Goal: Check status: Check status

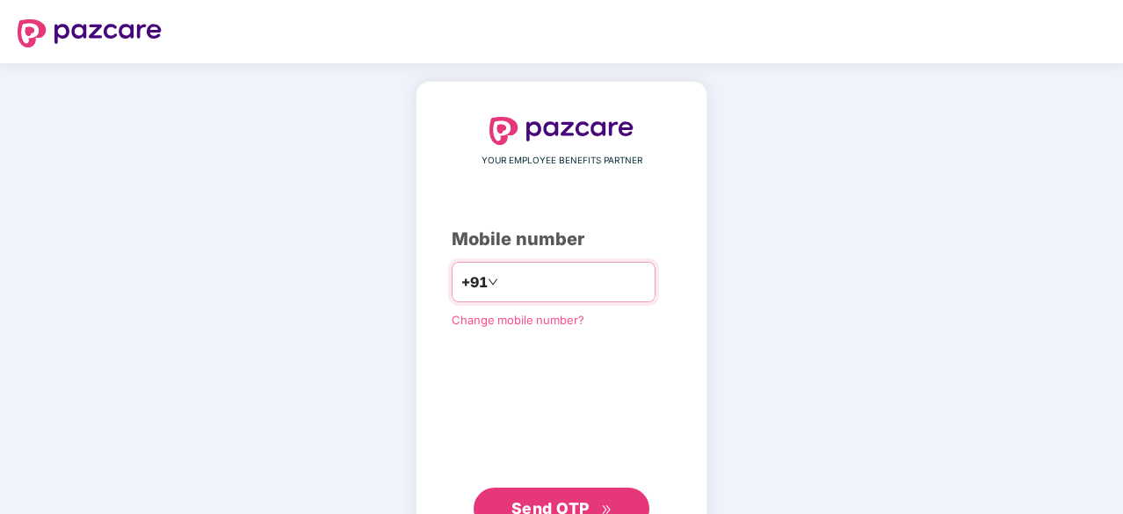
type input "**********"
click at [584, 500] on span "Send OTP" at bounding box center [551, 506] width 78 height 18
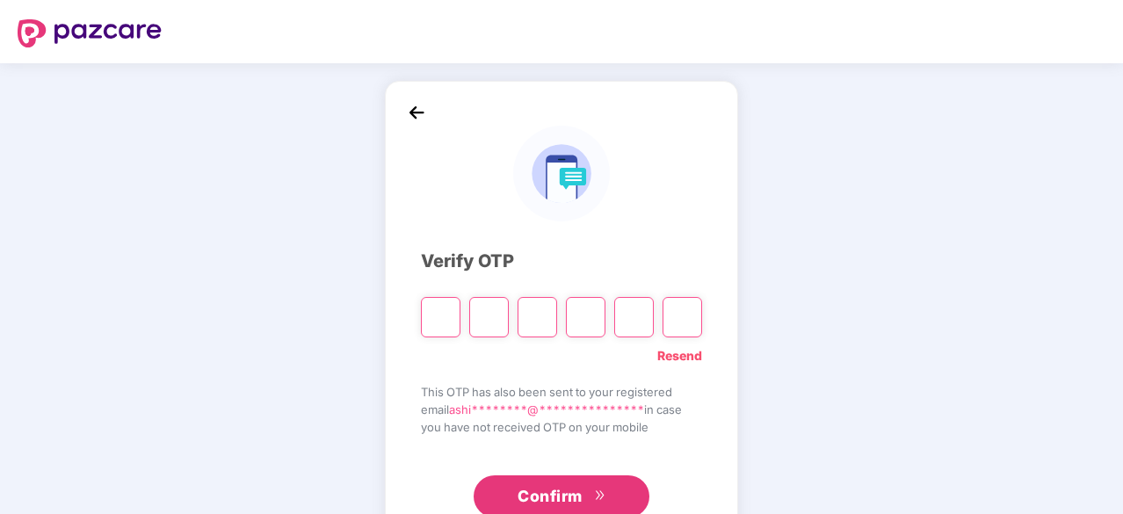
type input "*"
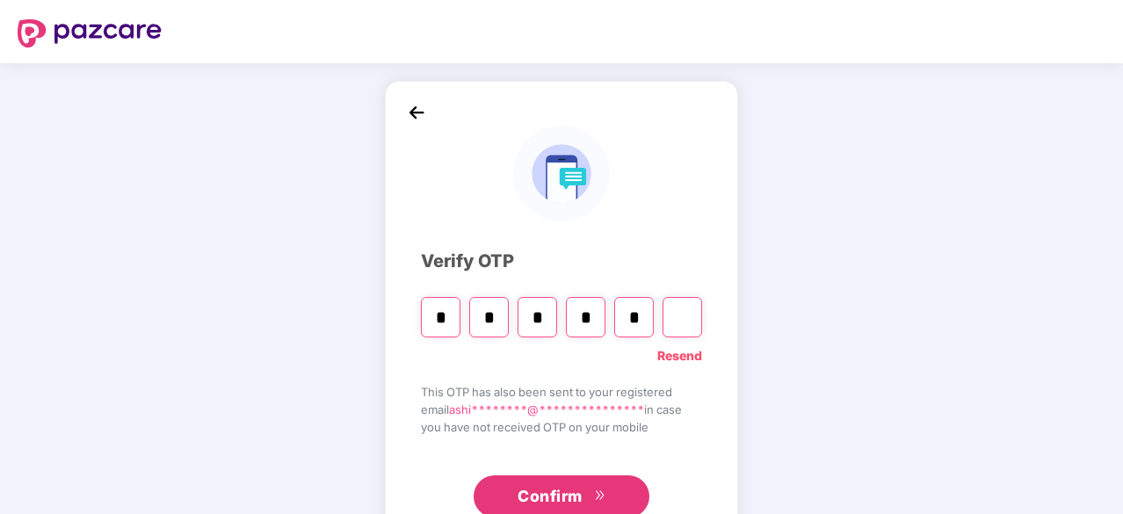
type input "*"
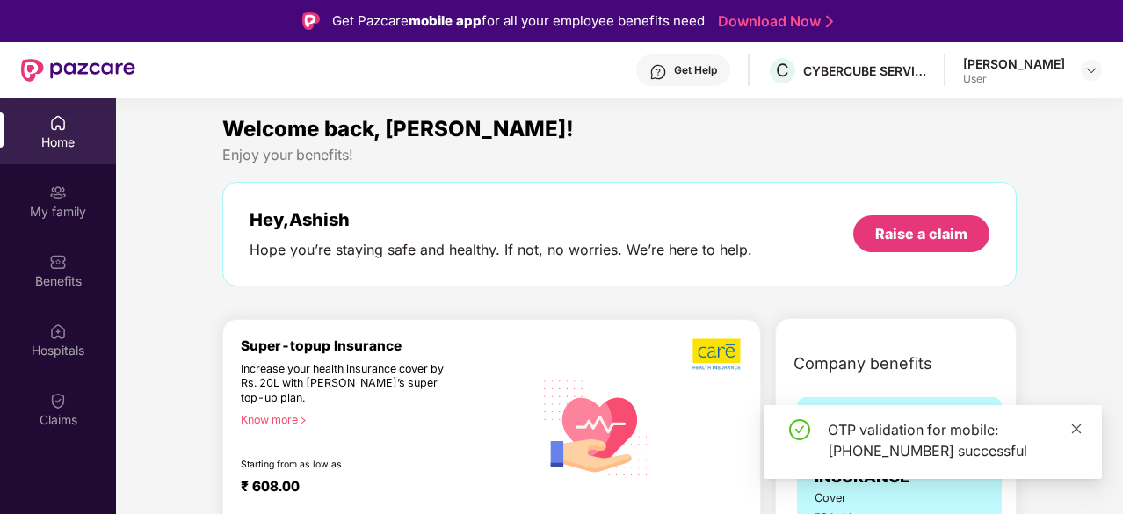
click at [1078, 428] on icon "close" at bounding box center [1077, 429] width 10 height 10
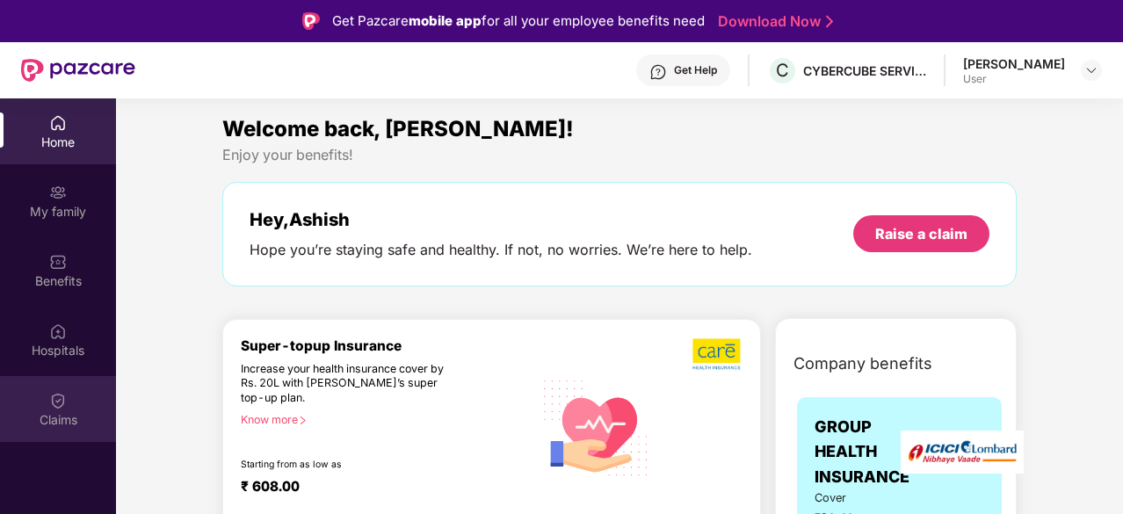
click at [48, 416] on div "Claims" at bounding box center [58, 420] width 116 height 18
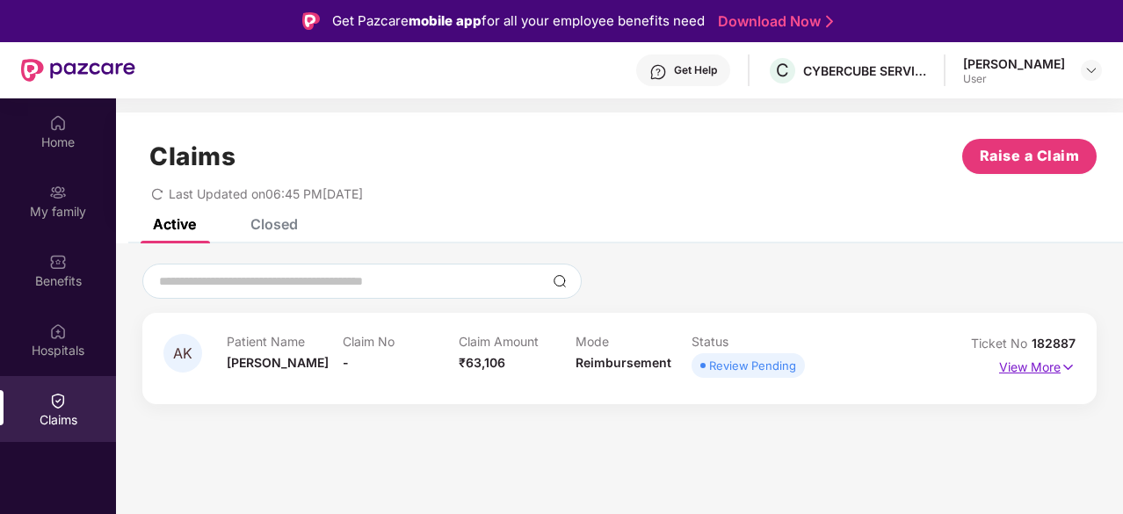
click at [1034, 372] on p "View More" at bounding box center [1037, 365] width 76 height 24
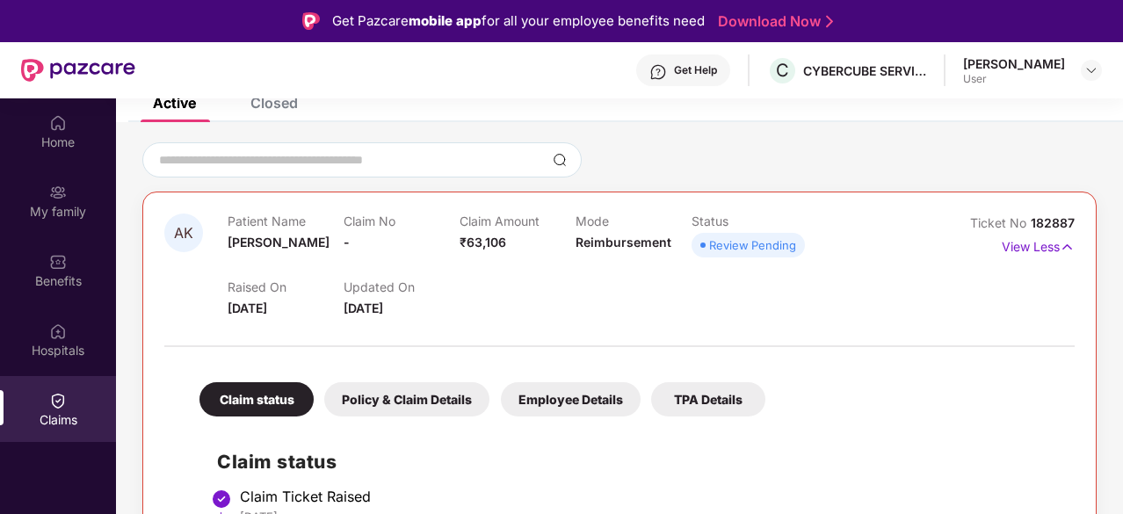
scroll to position [146, 0]
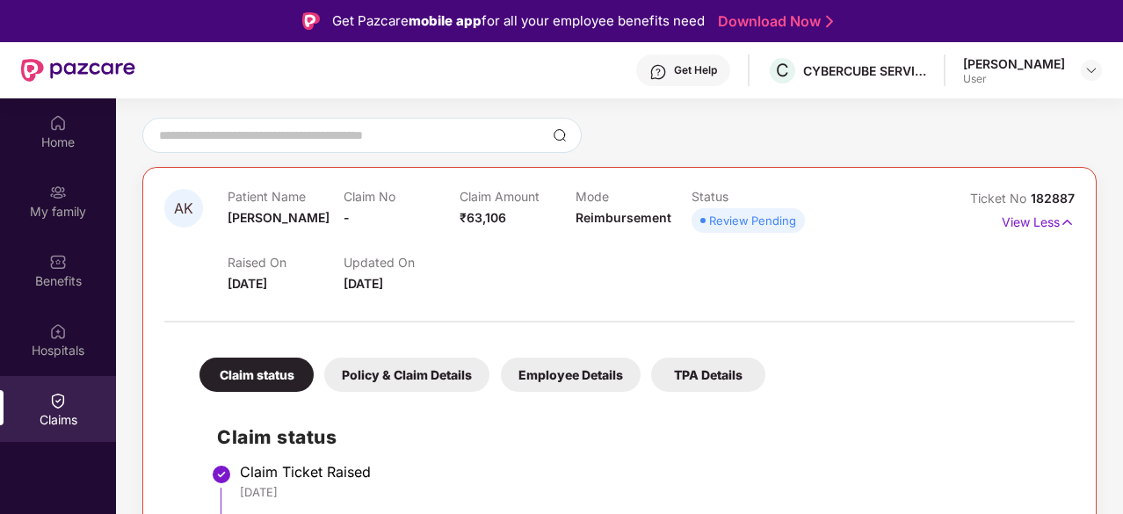
click at [748, 215] on div "Review Pending" at bounding box center [752, 221] width 87 height 18
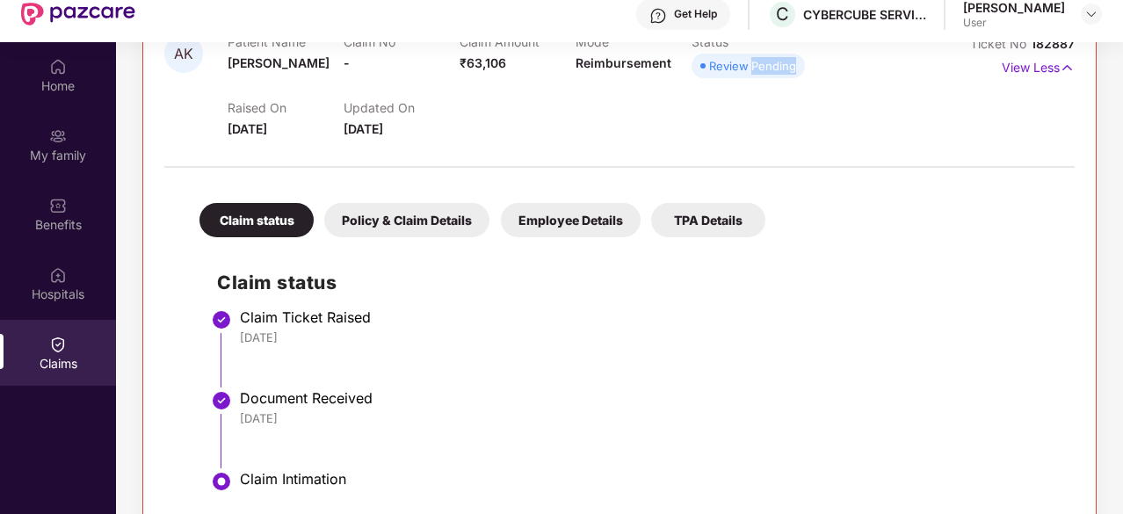
scroll to position [98, 0]
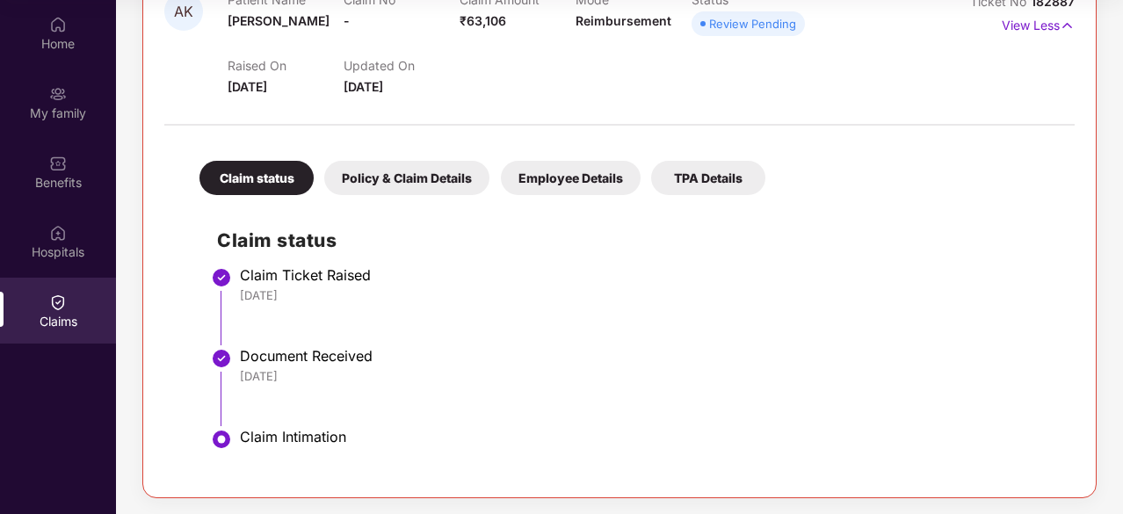
click at [285, 442] on div "Claim Intimation" at bounding box center [648, 437] width 817 height 18
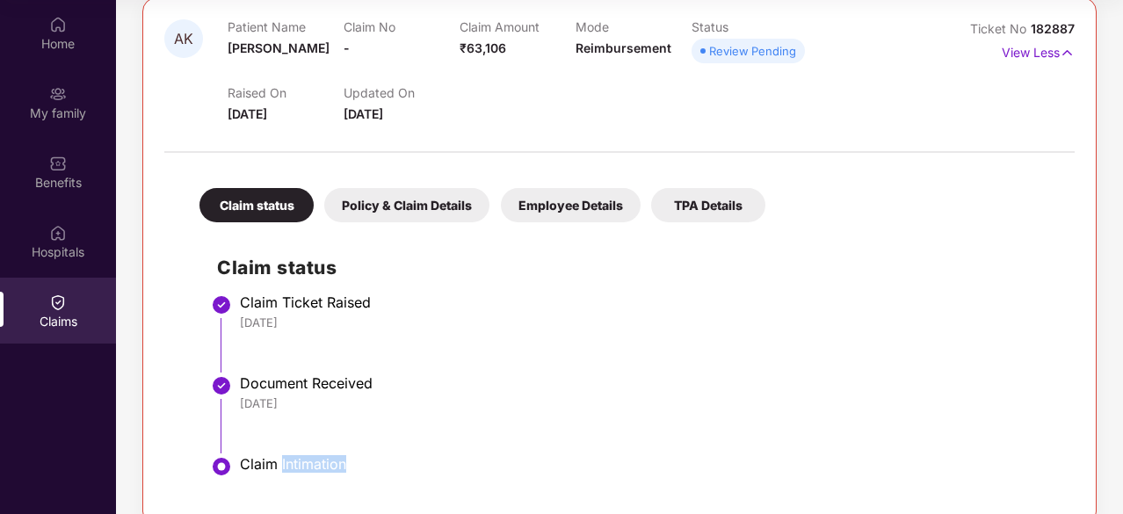
scroll to position [244, 0]
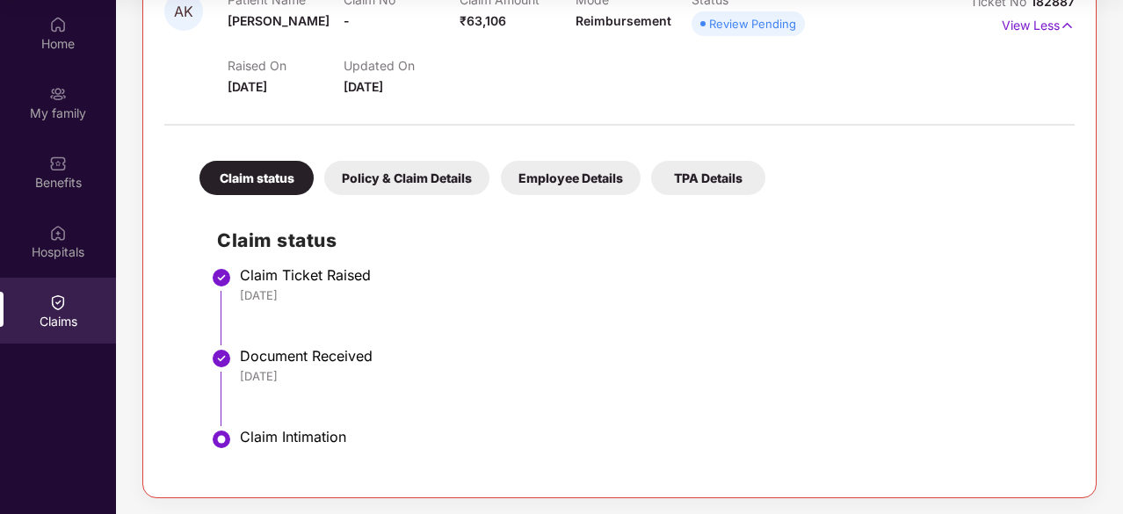
click at [430, 185] on div "Policy & Claim Details" at bounding box center [406, 178] width 165 height 34
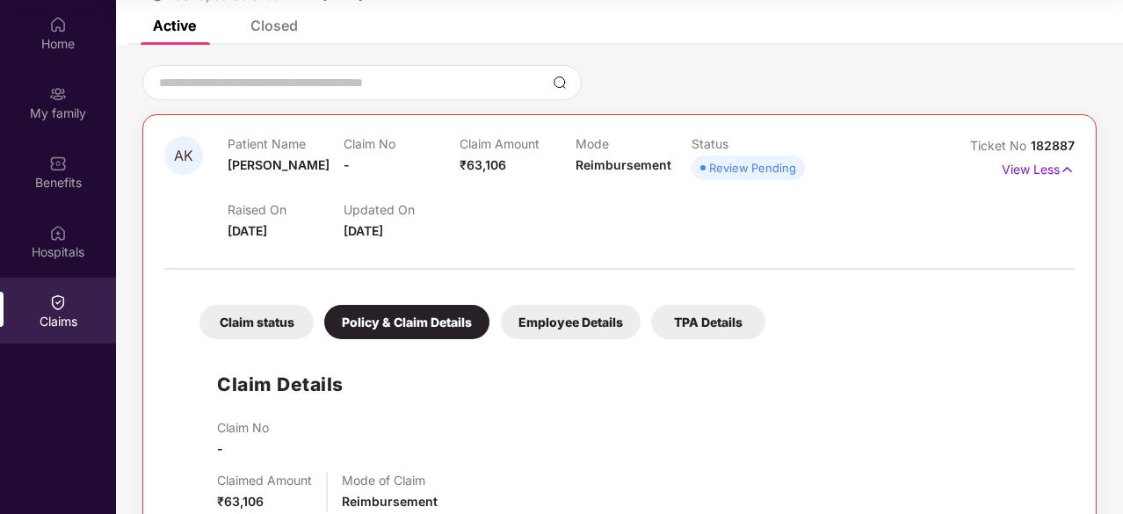
scroll to position [0, 0]
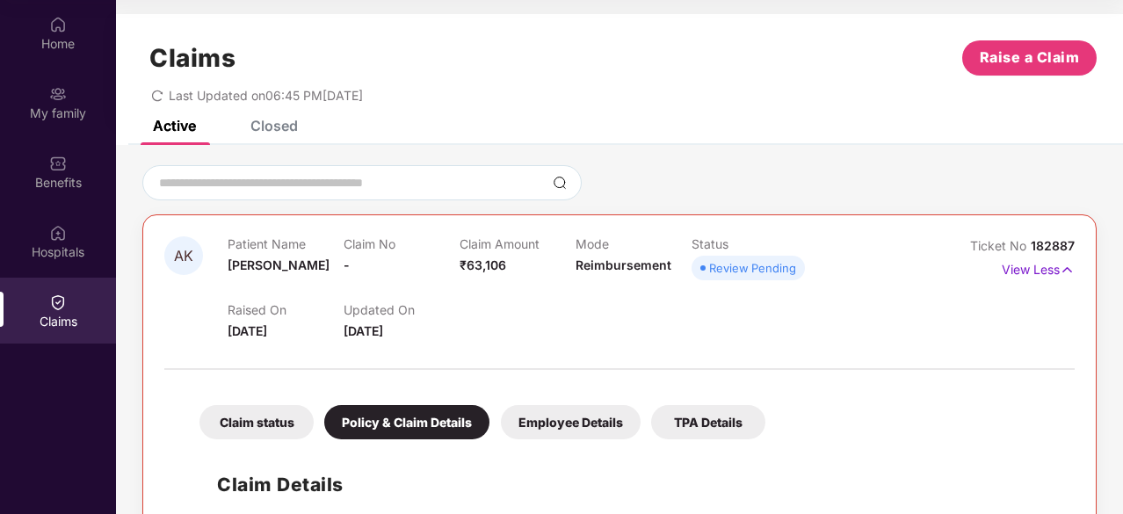
click at [541, 423] on div "Employee Details" at bounding box center [571, 422] width 140 height 34
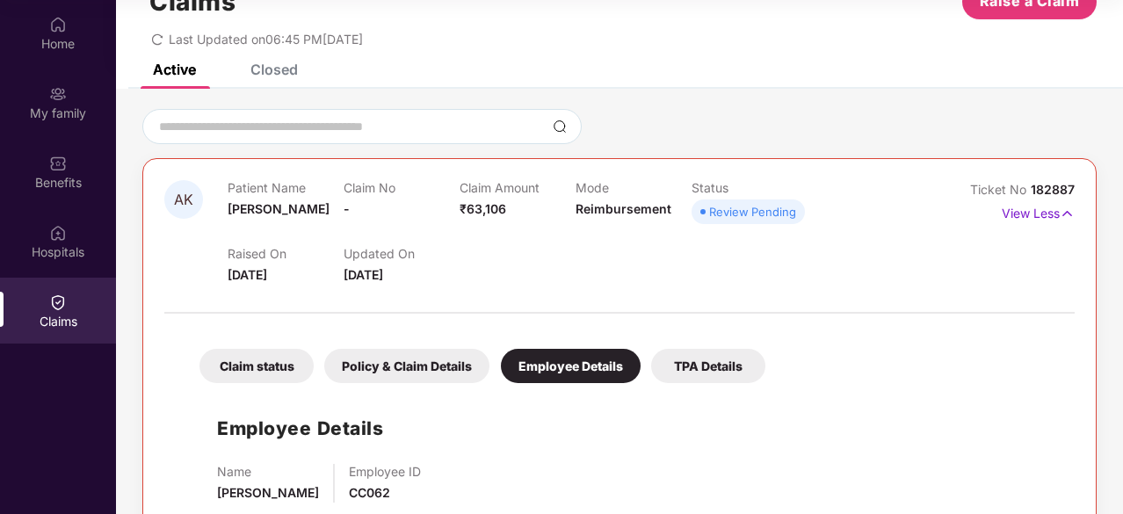
scroll to position [97, 0]
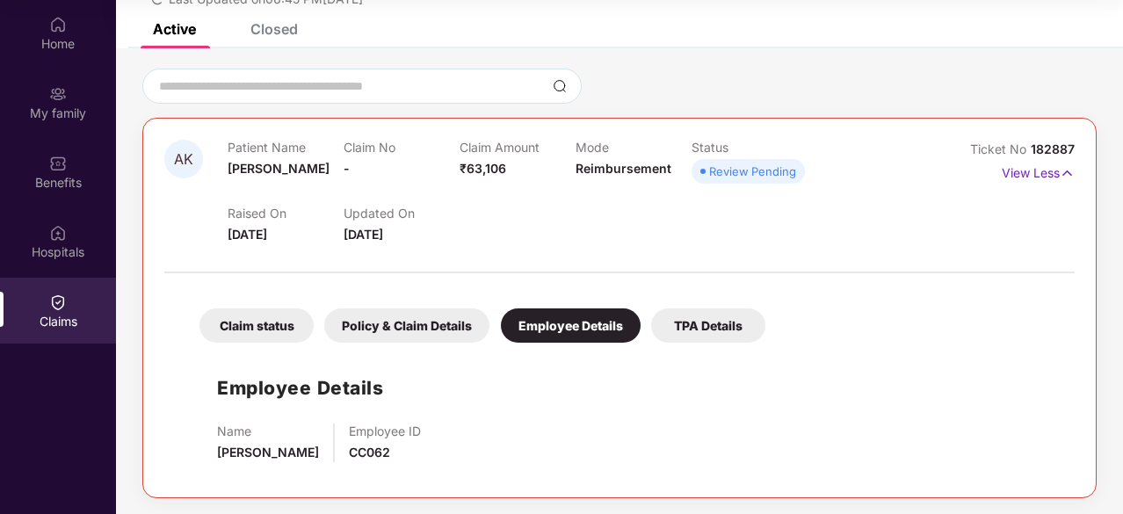
click at [719, 327] on div "TPA Details" at bounding box center [708, 325] width 114 height 34
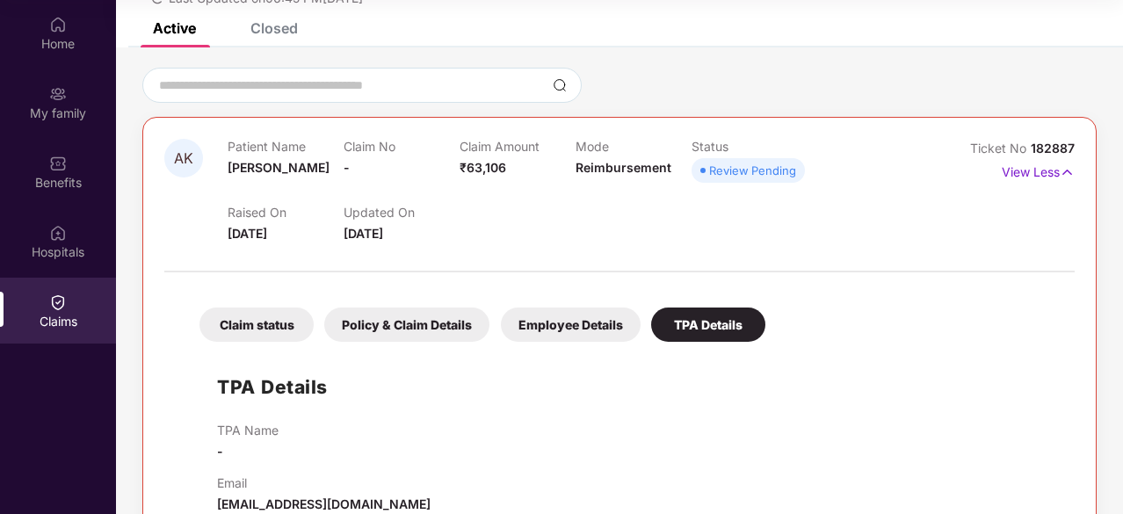
scroll to position [135, 0]
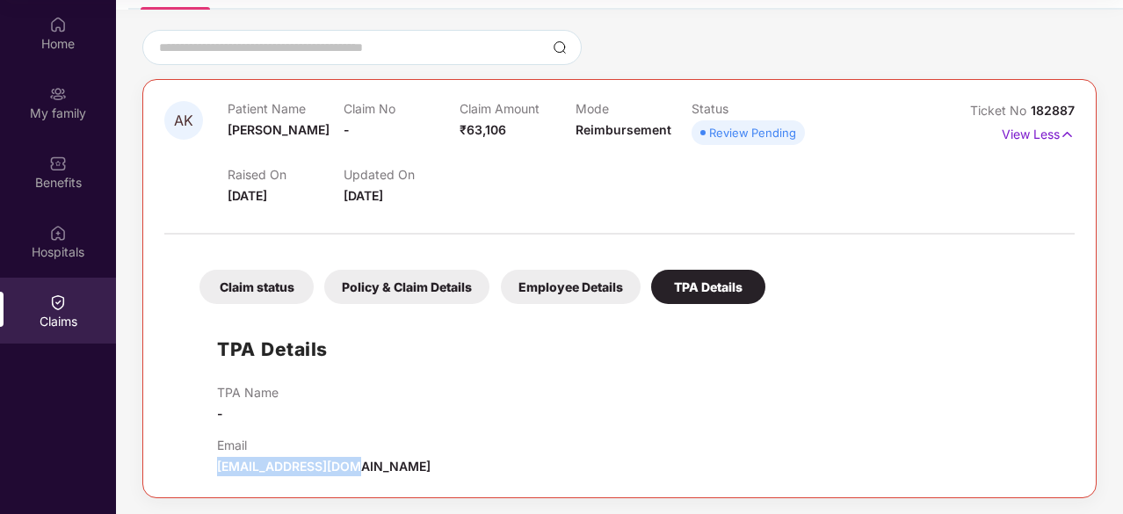
drag, startPoint x: 215, startPoint y: 465, endPoint x: 367, endPoint y: 466, distance: 151.2
click at [367, 466] on div "TPA Details TPA Name - Email support@pazcare.com" at bounding box center [619, 394] width 875 height 163
copy span "support@pazcare.com"
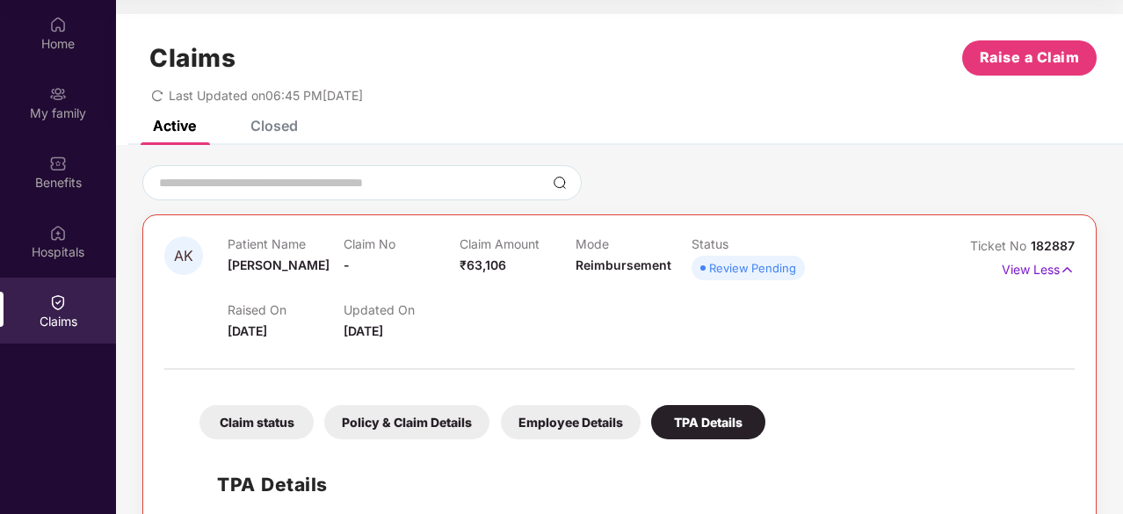
drag, startPoint x: 234, startPoint y: 330, endPoint x: 430, endPoint y: 331, distance: 196.0
click at [430, 331] on div "Raised On 08 Oct 2025 Updated On 09 Oct 2025" at bounding box center [575, 313] width 695 height 56
drag, startPoint x: 972, startPoint y: 242, endPoint x: 1071, endPoint y: 242, distance: 98.4
click at [1071, 242] on div "Ticket No 182887" at bounding box center [1022, 245] width 105 height 19
copy div "Ticket No 182887"
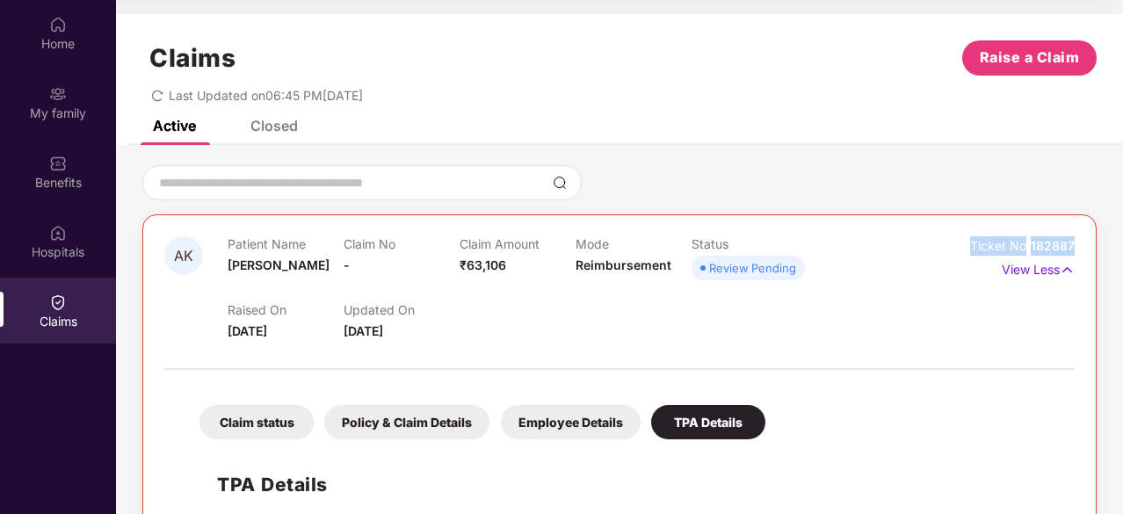
copy div "Ticket No 182887"
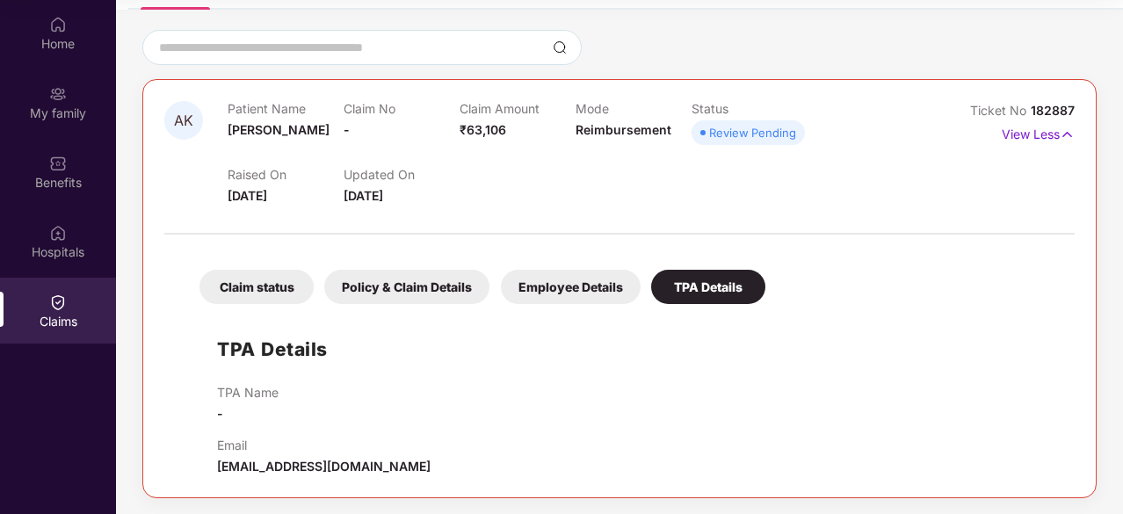
click at [271, 287] on div "Claim status" at bounding box center [257, 287] width 114 height 34
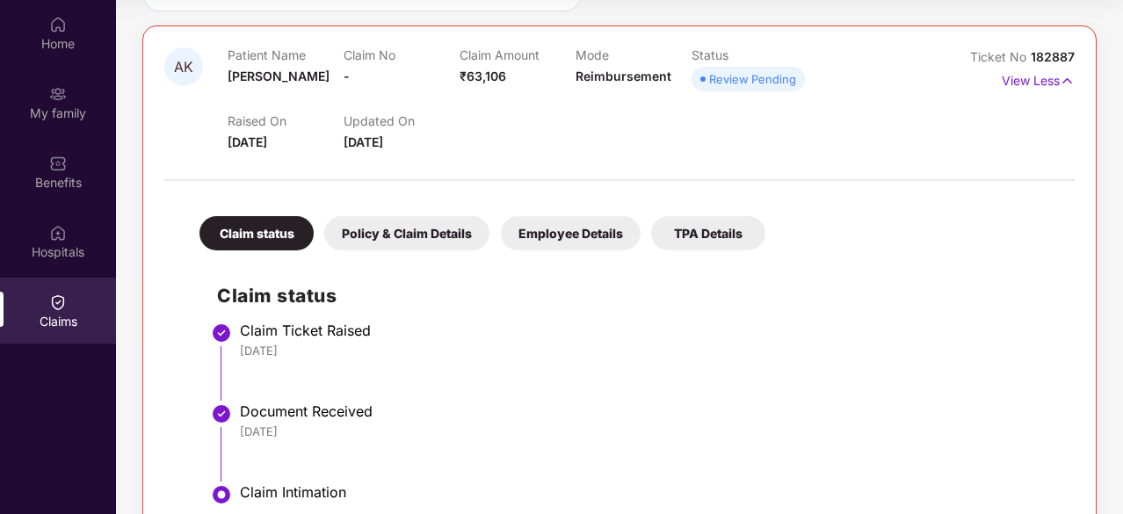
scroll to position [244, 0]
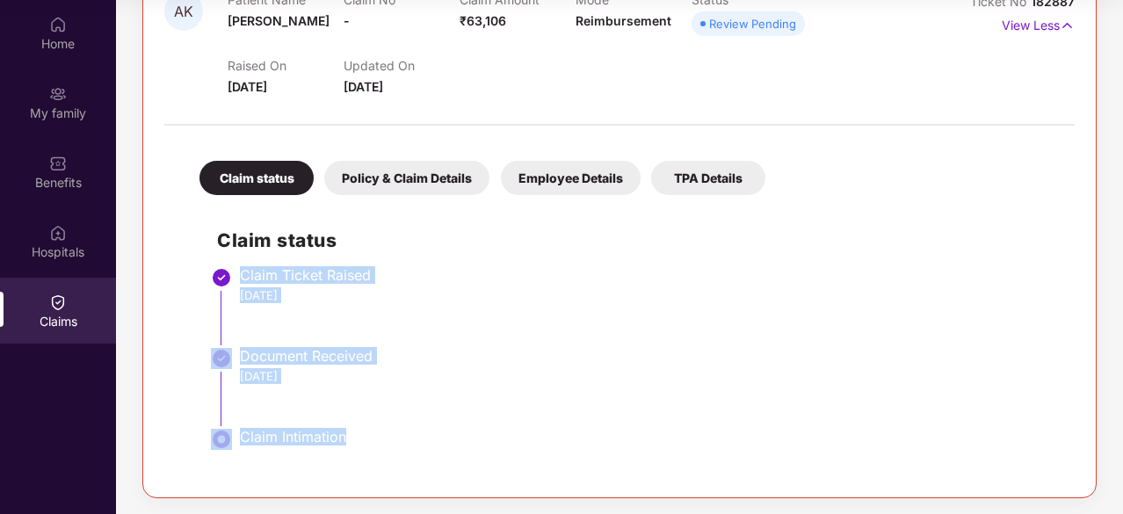
drag, startPoint x: 242, startPoint y: 276, endPoint x: 399, endPoint y: 438, distance: 225.6
click at [399, 438] on ul "Claim Ticket Raised 08 Oct 2025 Document Received 09 Oct 2025 Claim Intimation" at bounding box center [637, 374] width 840 height 204
copy ul "Claim Ticket Raised 08 Oct 2025 Document Received 09 Oct 2025 Claim Intimation"
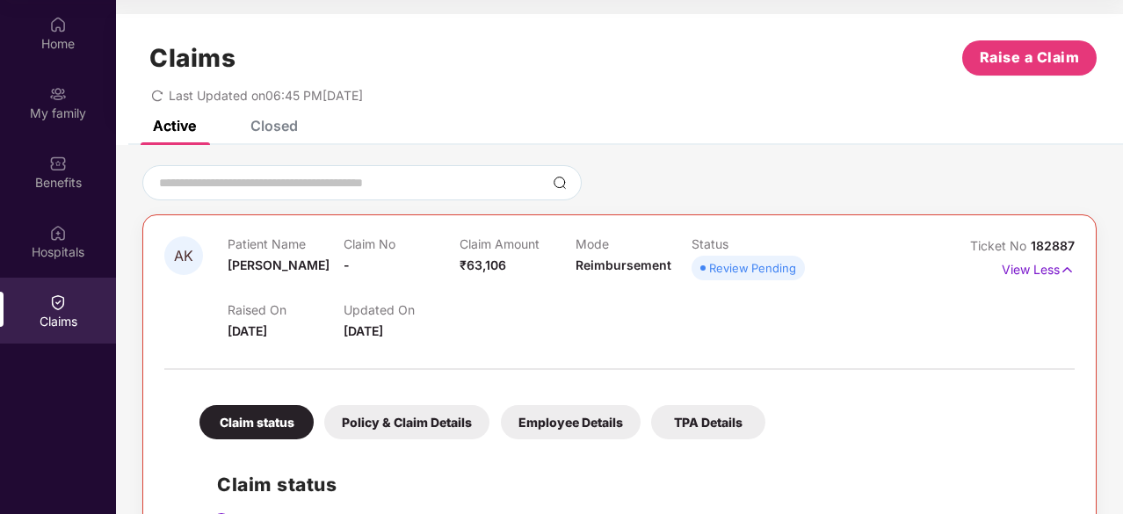
click at [376, 244] on p "Claim No" at bounding box center [402, 243] width 116 height 15
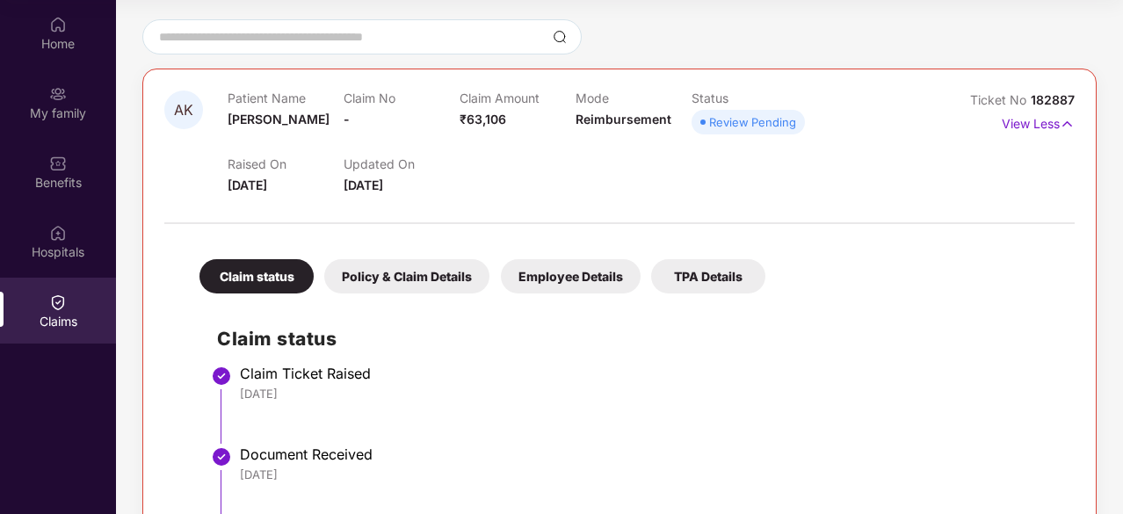
click at [399, 266] on div "Policy & Claim Details" at bounding box center [406, 276] width 165 height 34
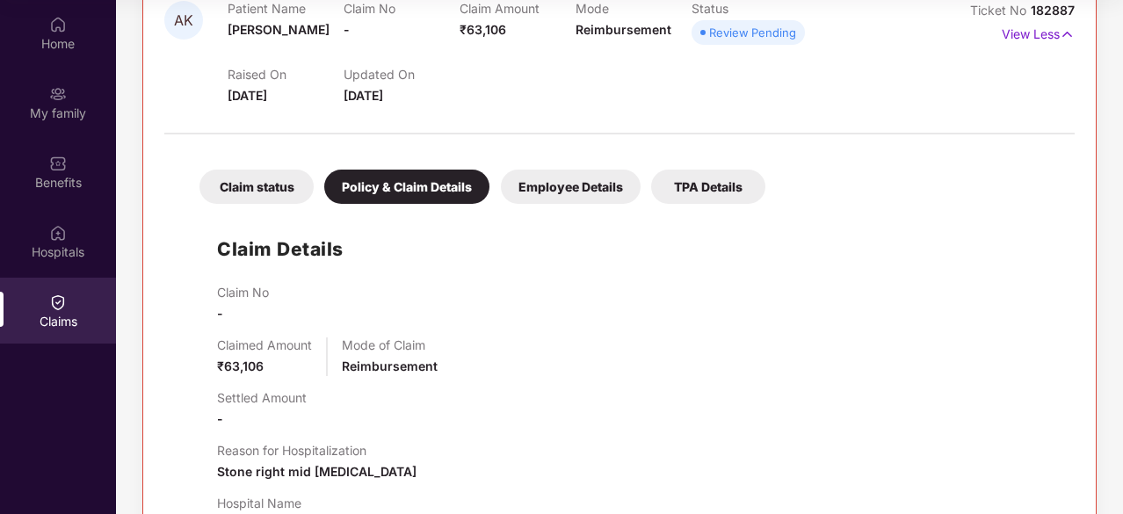
scroll to position [293, 0]
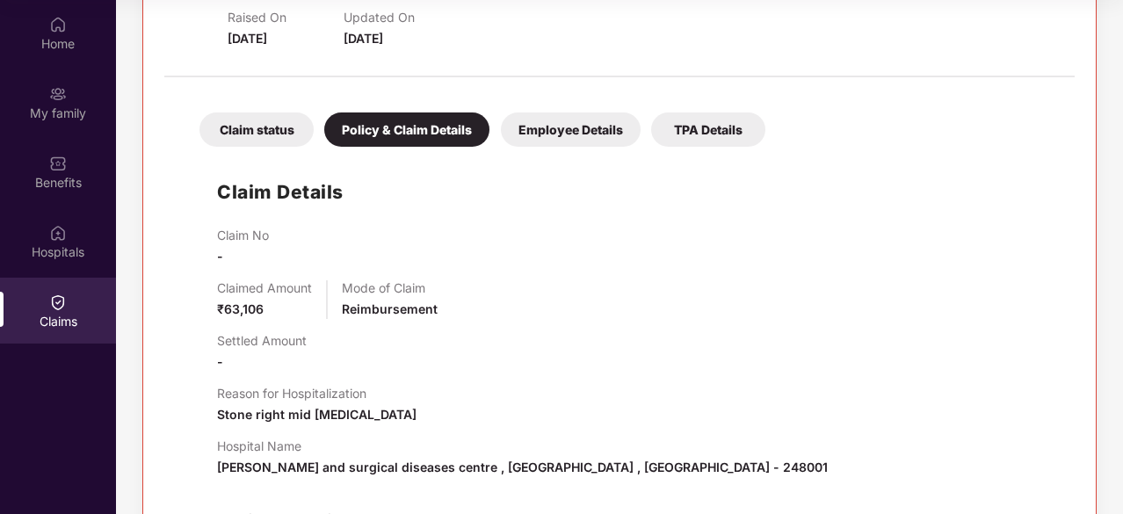
click at [584, 124] on div "Employee Details" at bounding box center [571, 129] width 140 height 34
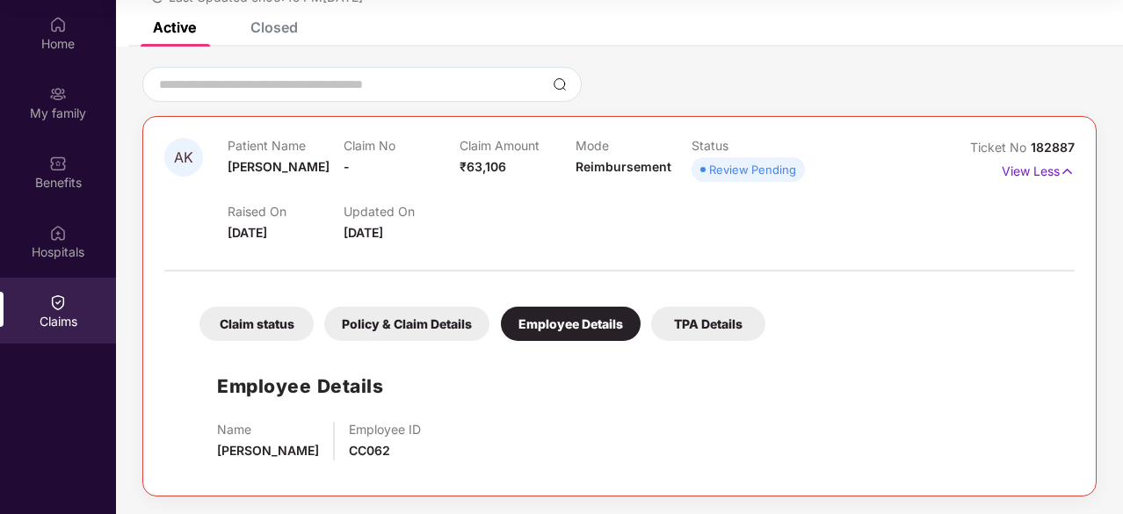
scroll to position [97, 0]
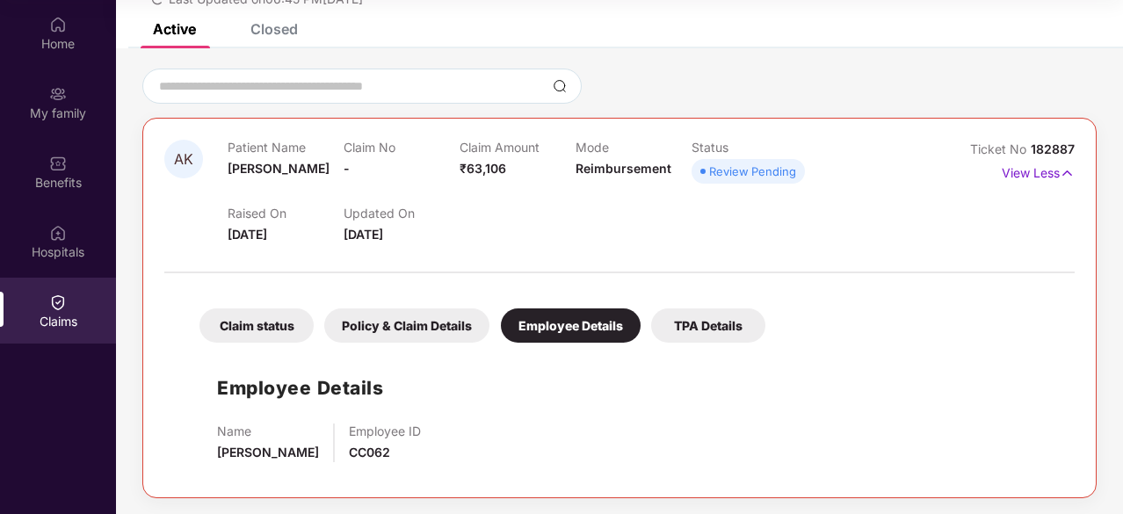
click at [405, 324] on div "Policy & Claim Details" at bounding box center [406, 325] width 165 height 34
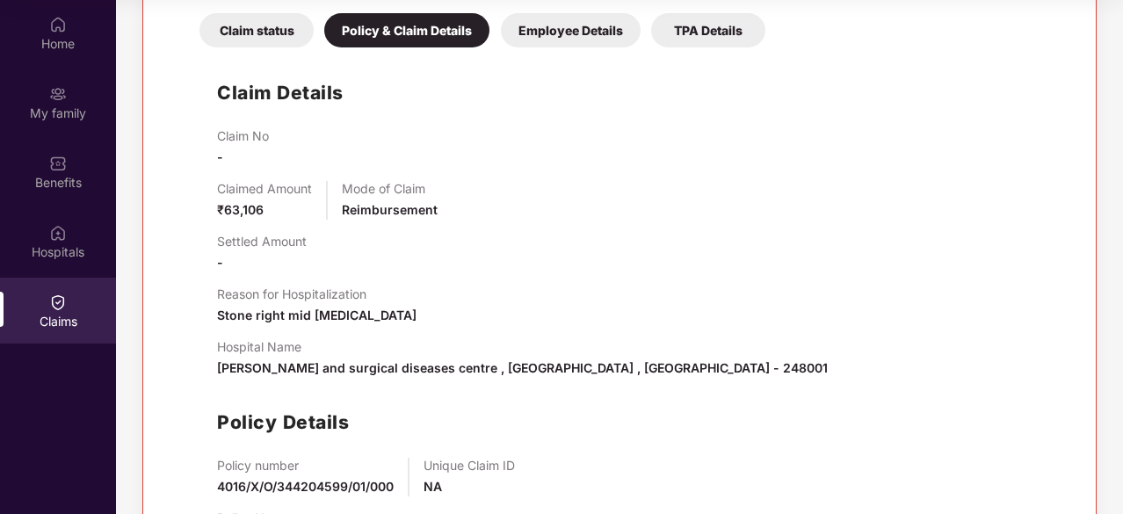
scroll to position [480, 0]
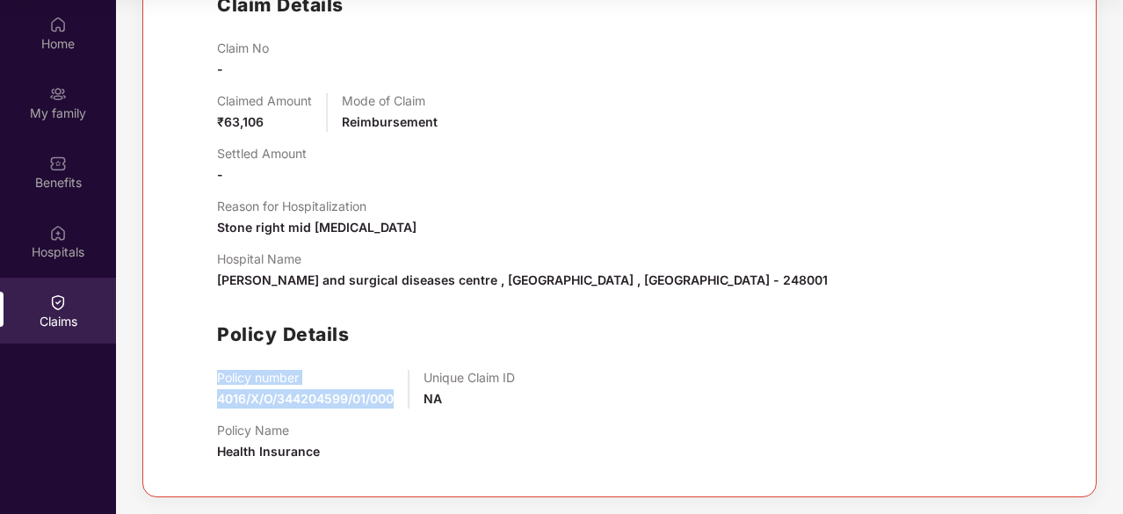
drag, startPoint x: 214, startPoint y: 376, endPoint x: 398, endPoint y: 390, distance: 185.1
click at [398, 390] on div "Claim Details Claim No - Claimed Amount ₹63,106 Mode of Claim Reimbursement Set…" at bounding box center [619, 221] width 875 height 507
copy div "Policy number 4016/X/O/344204599/01/000"
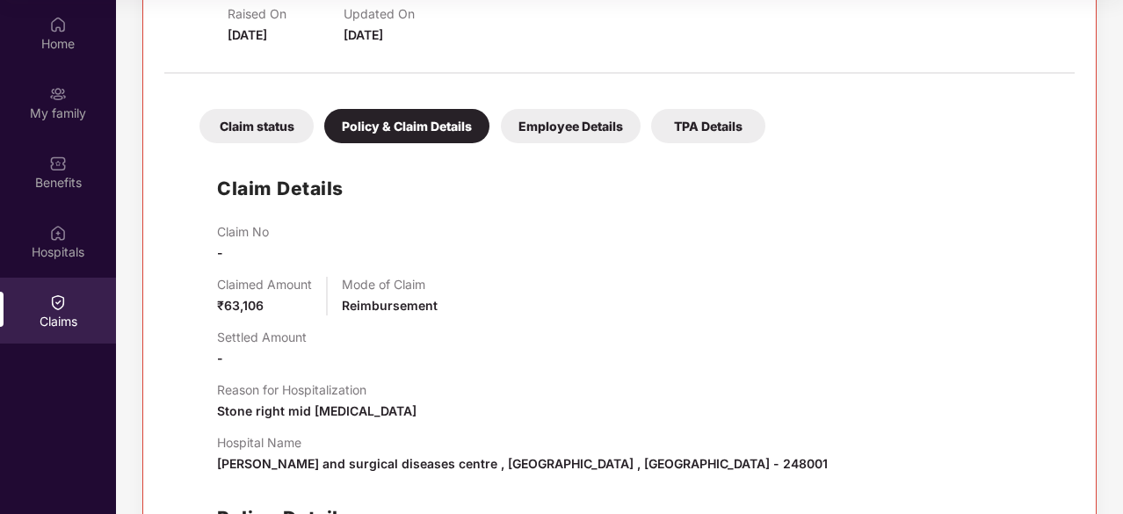
scroll to position [186, 0]
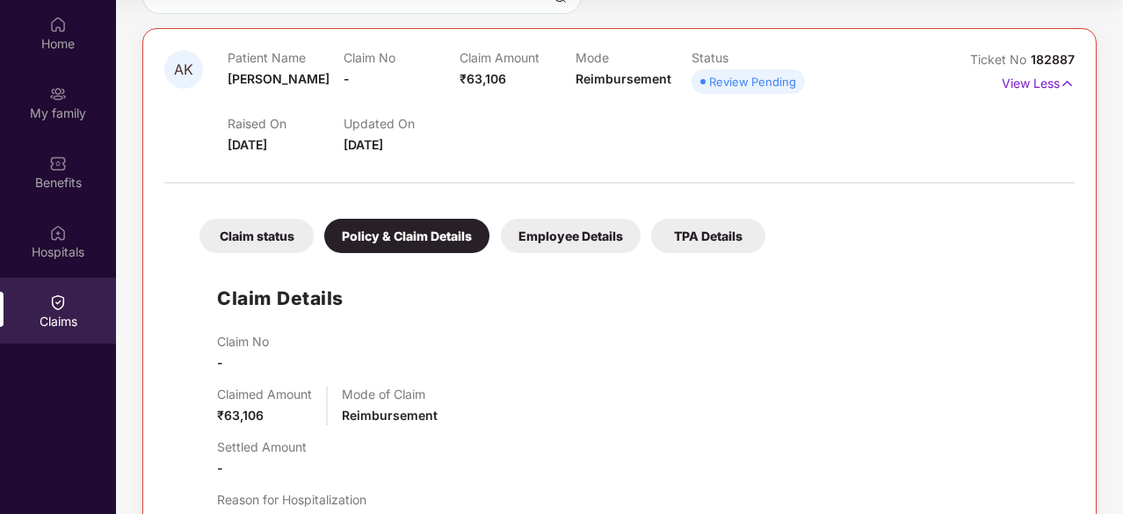
click at [570, 233] on div "Employee Details" at bounding box center [571, 236] width 140 height 34
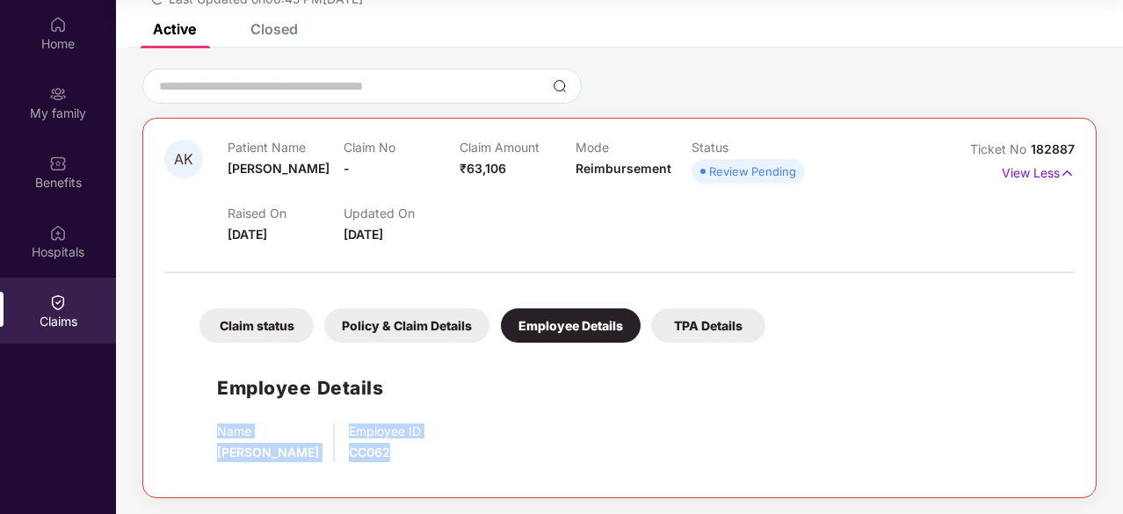
drag, startPoint x: 257, startPoint y: 434, endPoint x: 390, endPoint y: 443, distance: 133.9
click at [390, 443] on div "Employee Details Name Ashish Kumar Employee ID CC062" at bounding box center [619, 414] width 875 height 125
copy div "Name Ashish Kumar Employee ID CC062"
click at [710, 323] on div "TPA Details" at bounding box center [708, 325] width 114 height 34
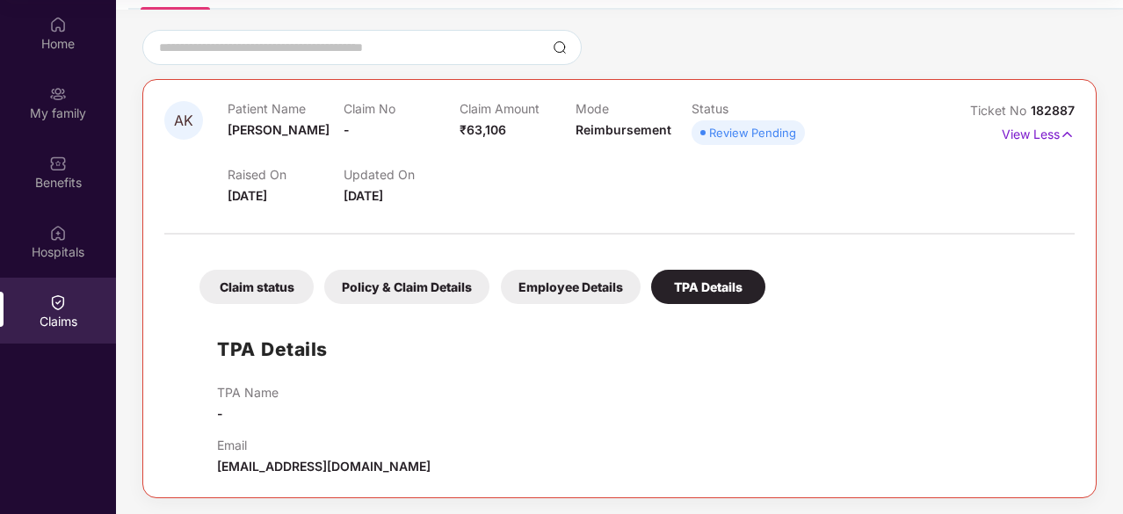
click at [426, 290] on div "Policy & Claim Details" at bounding box center [406, 287] width 165 height 34
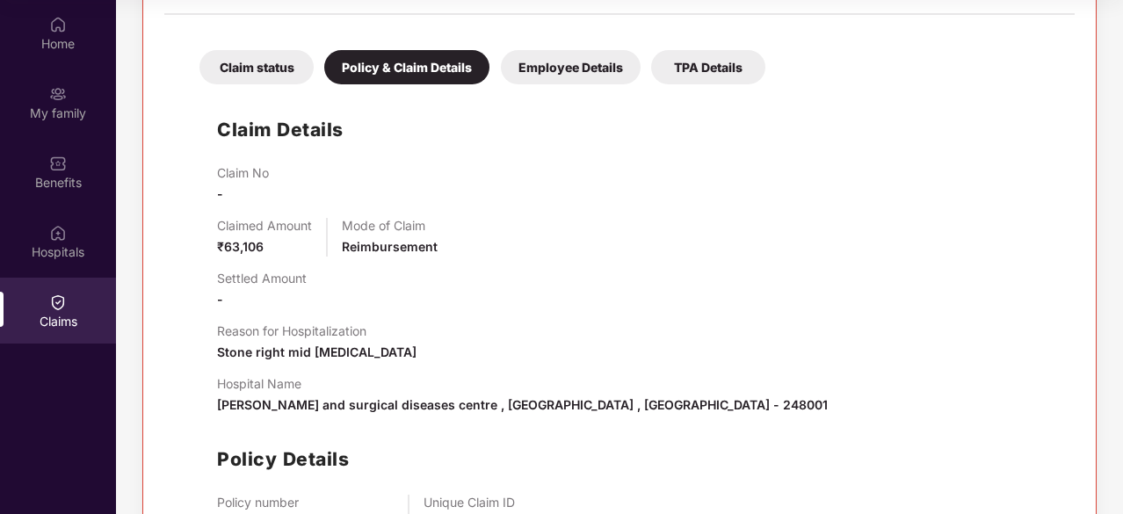
scroll to position [333, 0]
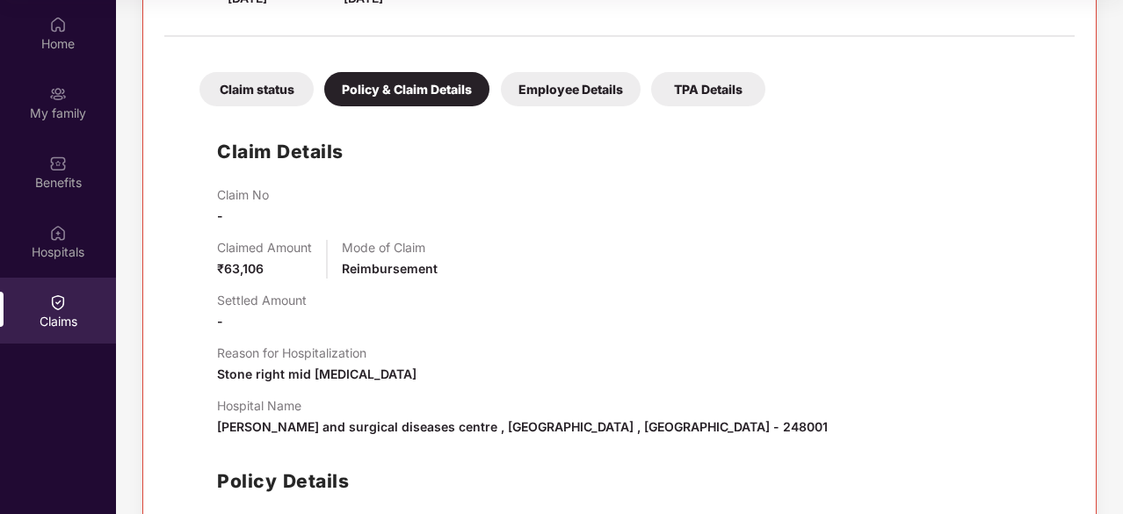
click at [267, 88] on div "Claim status" at bounding box center [257, 89] width 114 height 34
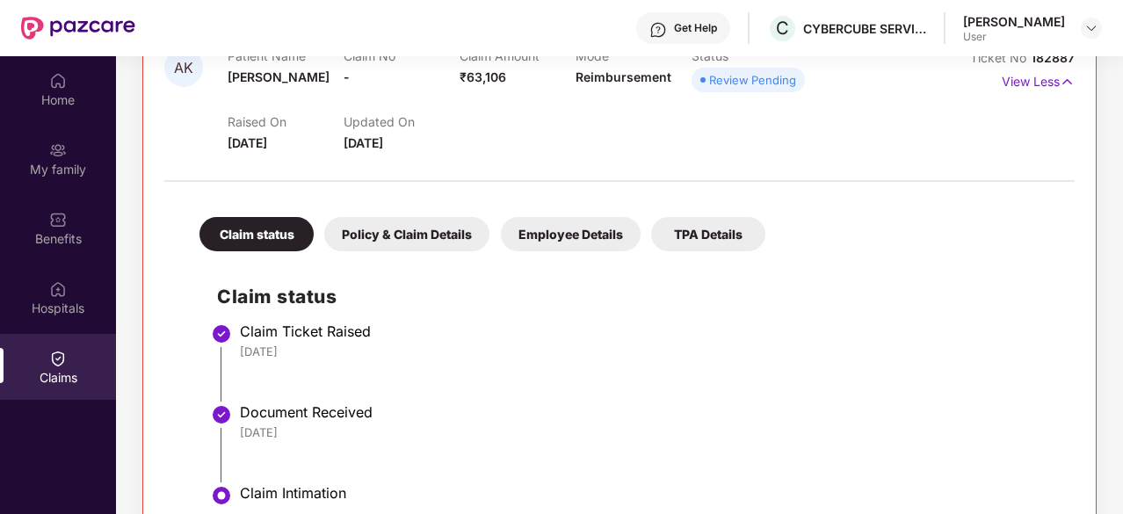
scroll to position [0, 0]
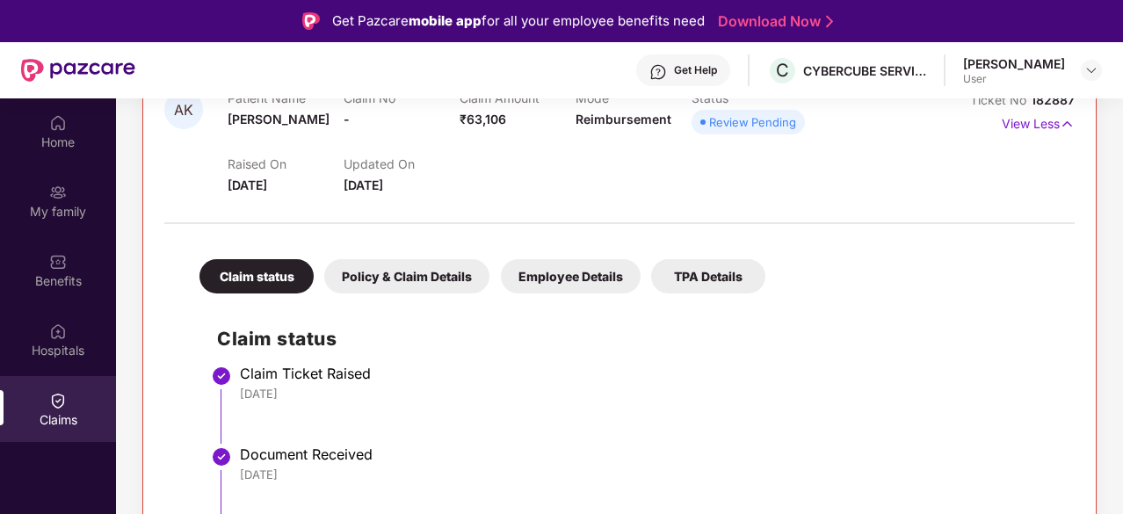
click at [620, 129] on div "Mode Reimbursement" at bounding box center [634, 115] width 116 height 48
click at [621, 119] on span "Reimbursement" at bounding box center [624, 119] width 96 height 15
click at [441, 265] on div "Policy & Claim Details" at bounding box center [406, 276] width 165 height 34
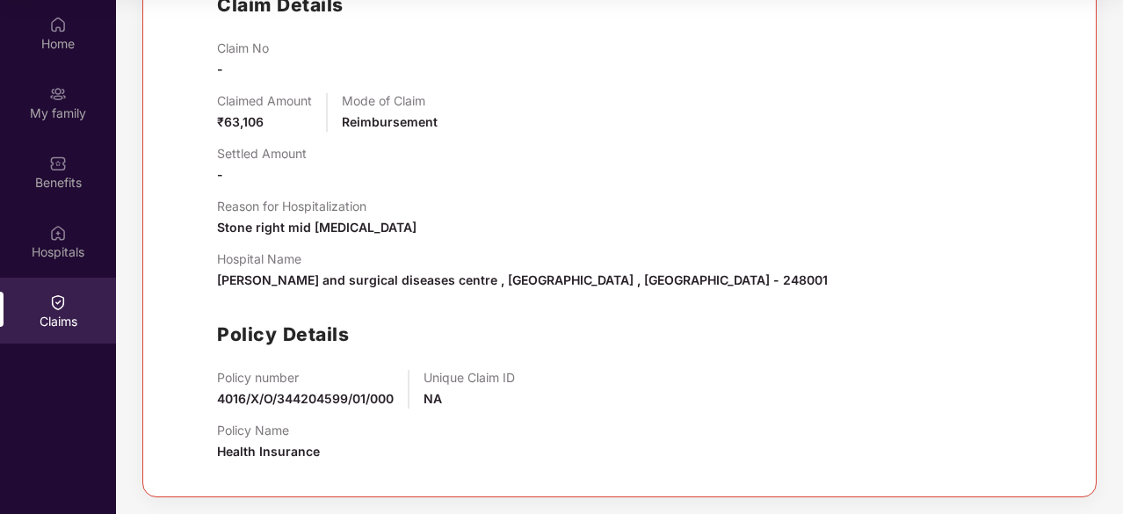
scroll to position [40, 0]
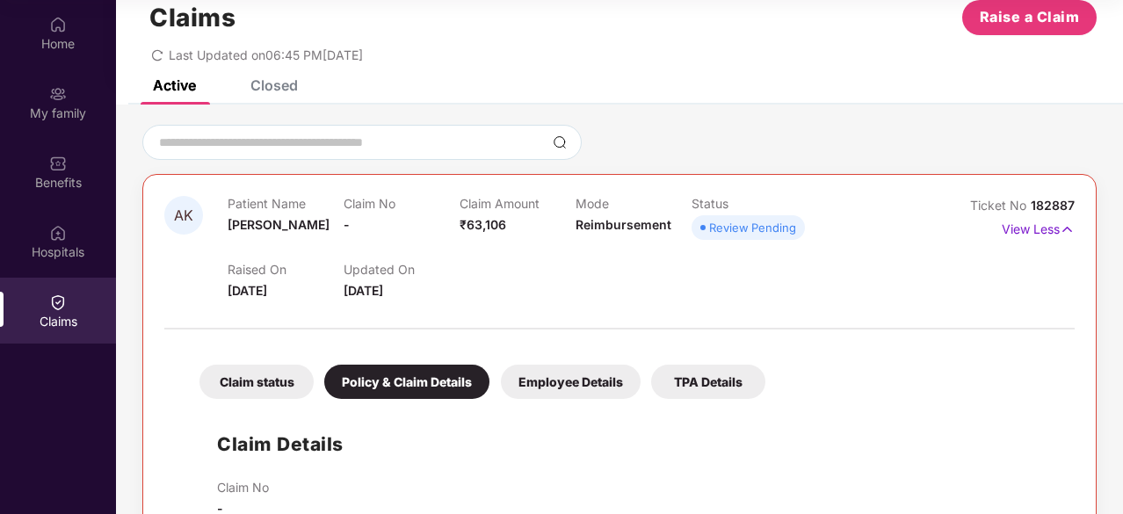
click at [599, 372] on div "Employee Details" at bounding box center [571, 382] width 140 height 34
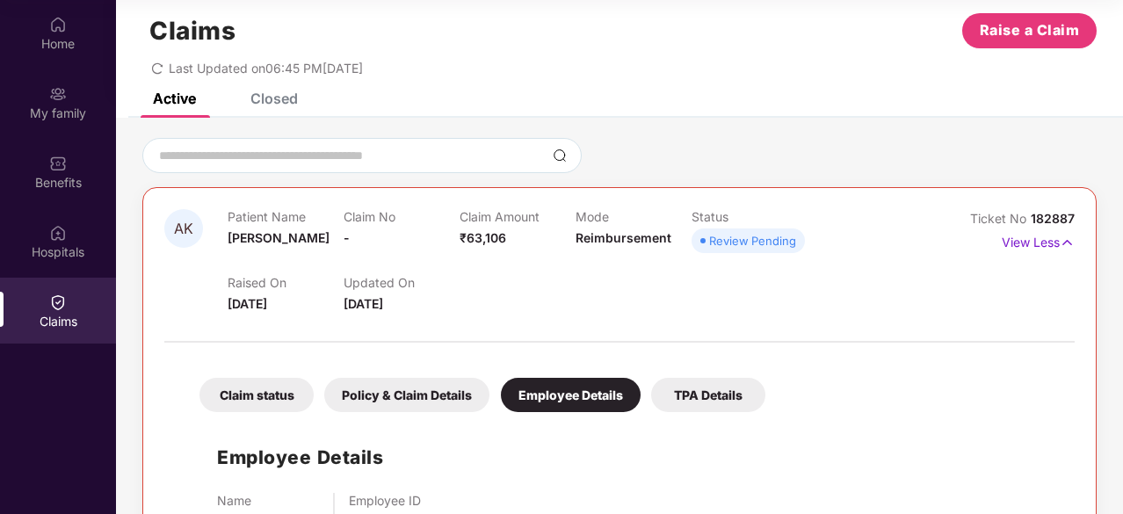
scroll to position [0, 0]
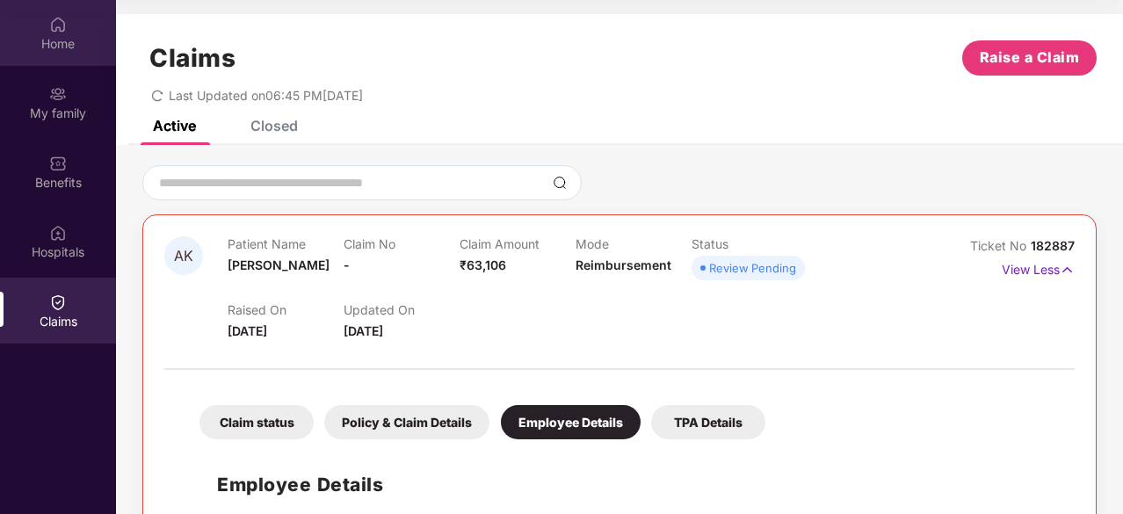
click at [59, 33] on div "Home" at bounding box center [58, 33] width 116 height 66
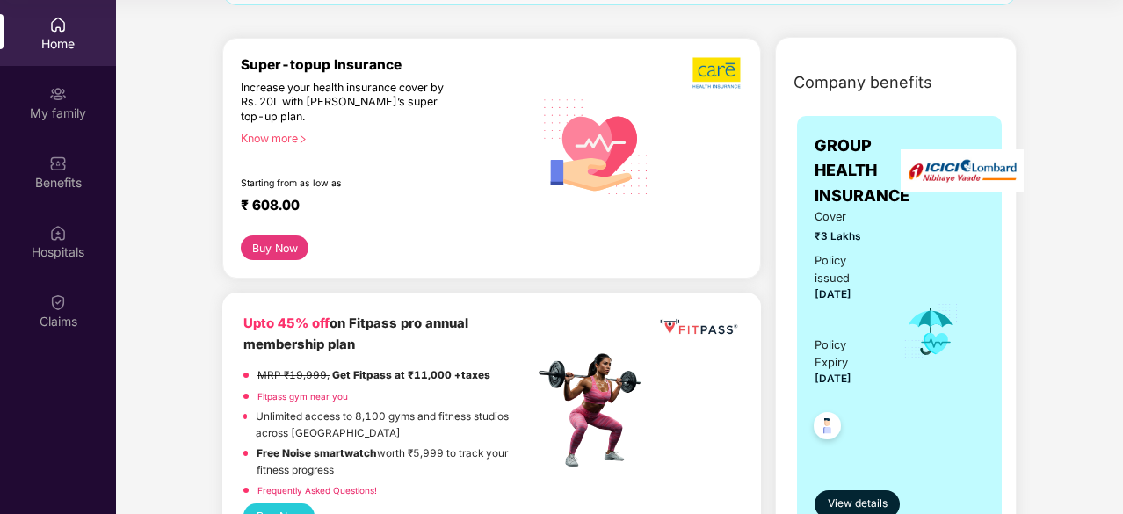
scroll to position [146, 0]
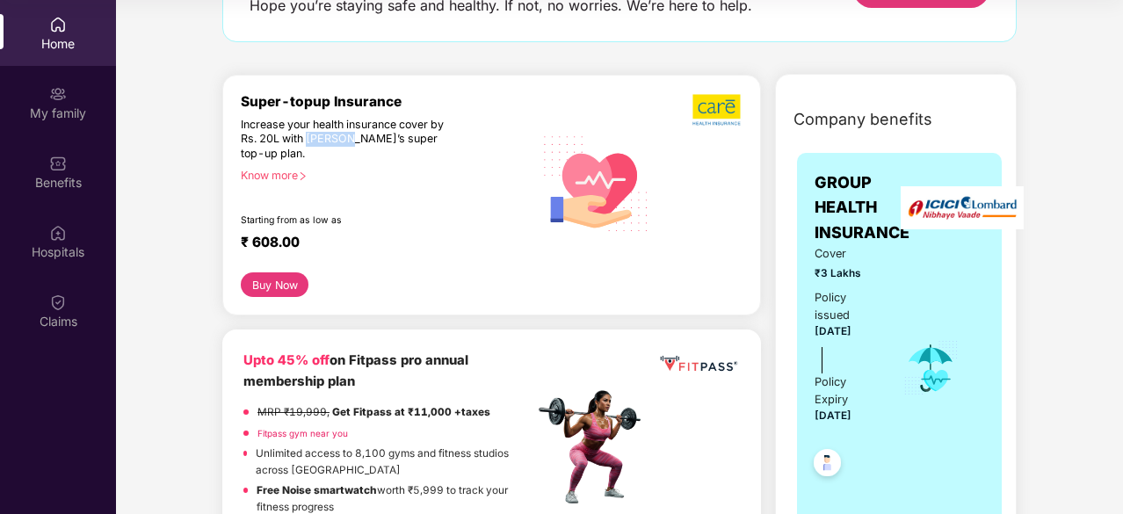
drag, startPoint x: 349, startPoint y: 138, endPoint x: 308, endPoint y: 136, distance: 40.5
click at [308, 136] on div "Increase your health insurance cover by Rs. 20L with [PERSON_NAME]’s super top-…" at bounding box center [349, 140] width 217 height 44
copy div "PazCare"
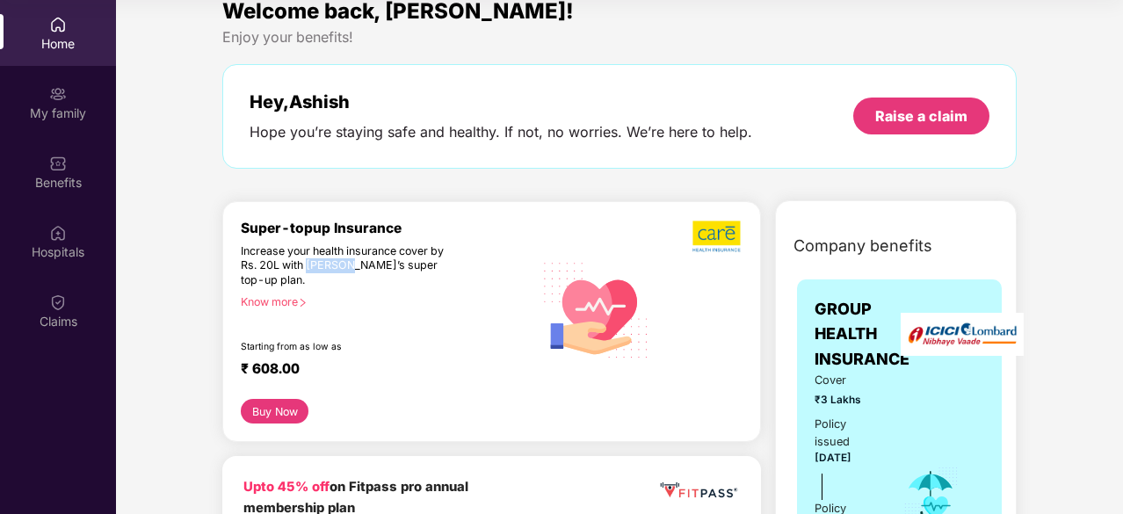
scroll to position [0, 0]
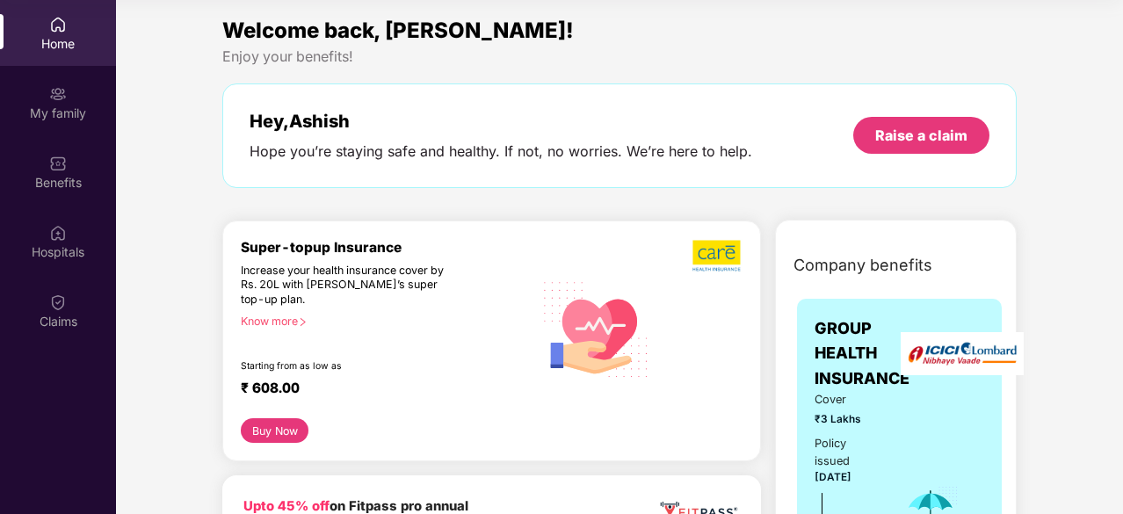
click at [86, 35] on div "Home" at bounding box center [58, 44] width 116 height 18
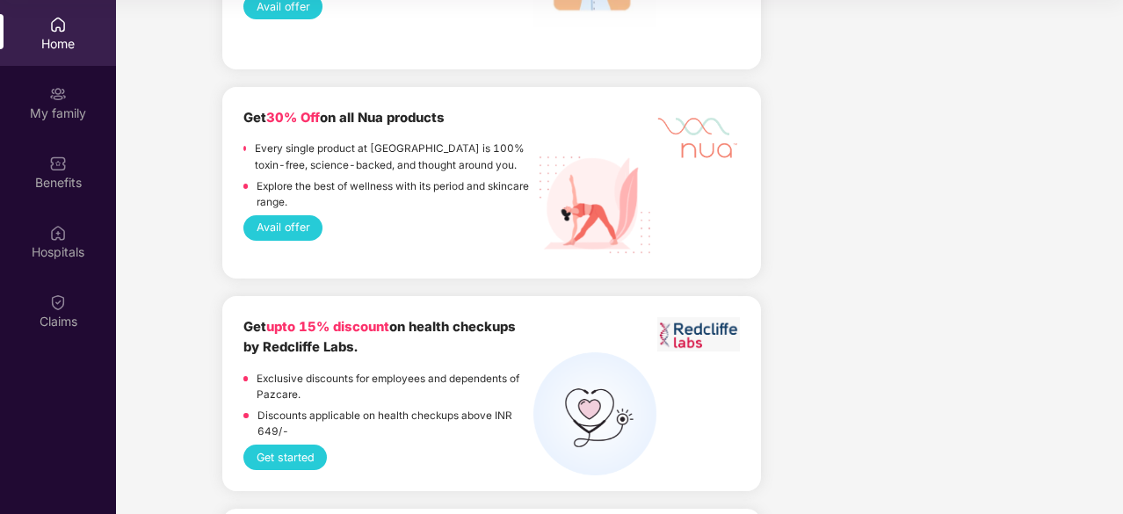
scroll to position [3076, 0]
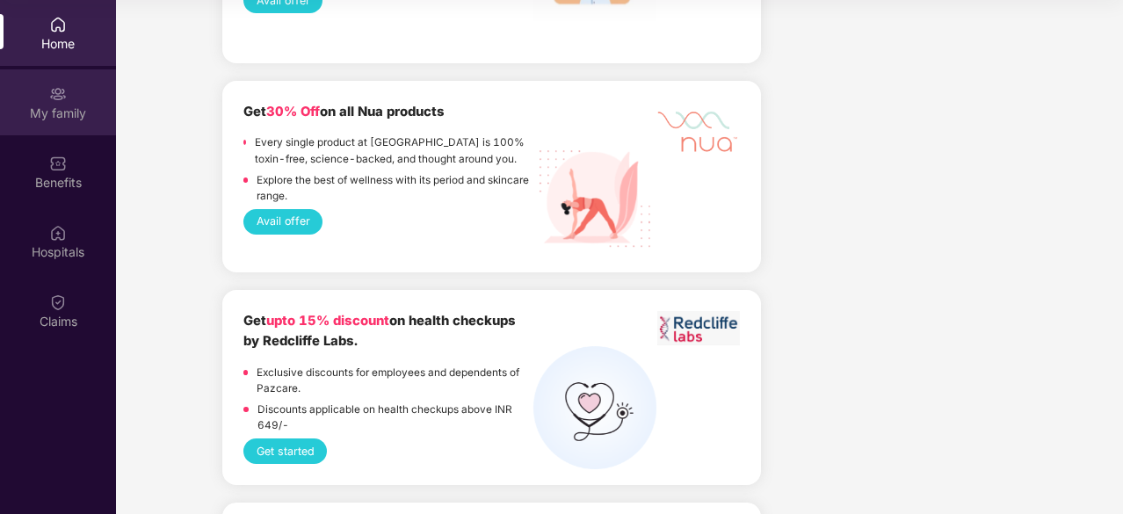
click at [76, 112] on div "My family" at bounding box center [58, 114] width 116 height 18
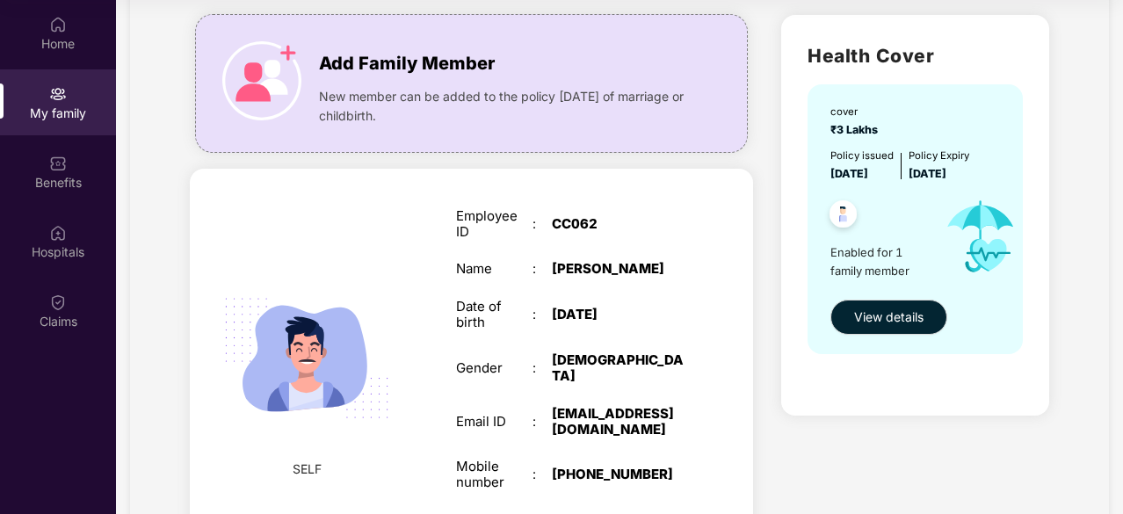
scroll to position [146, 0]
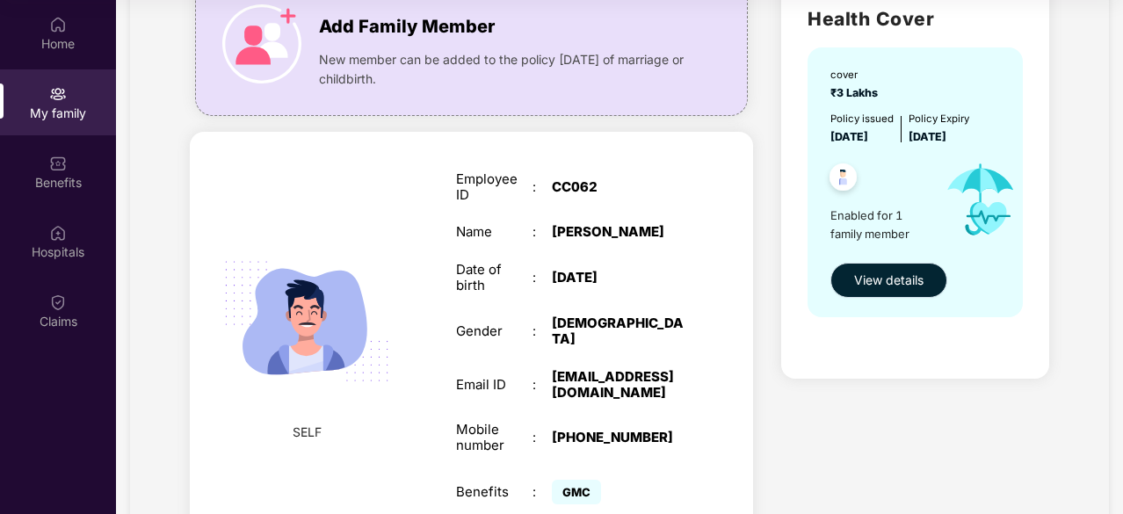
click at [870, 282] on span "View details" at bounding box center [888, 280] width 69 height 19
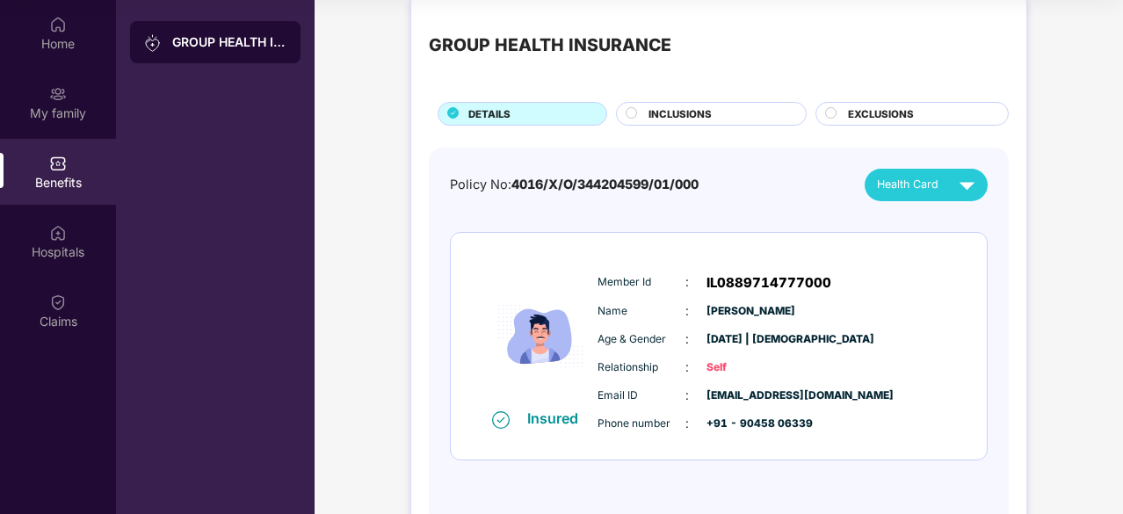
scroll to position [0, 0]
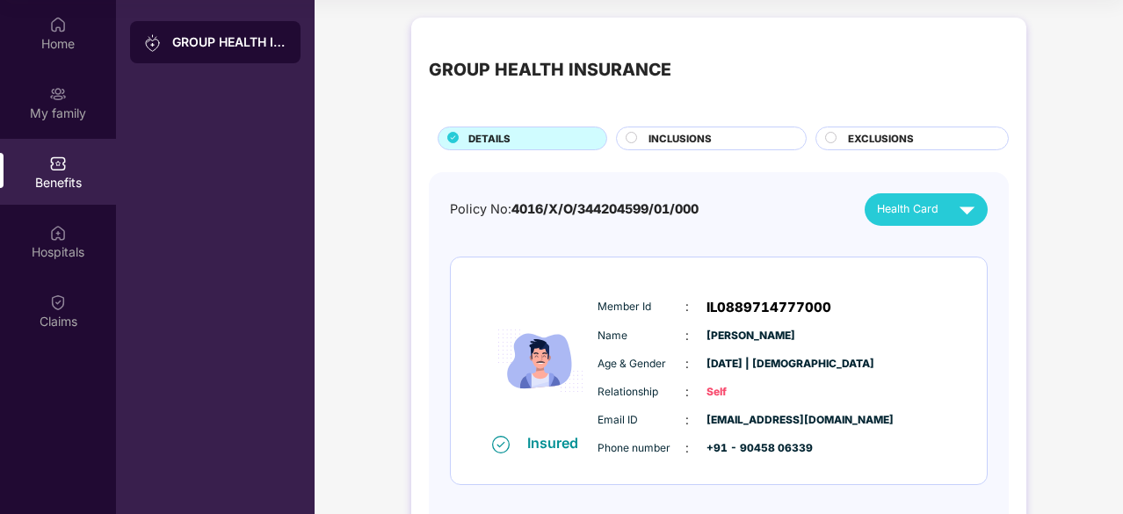
click at [694, 137] on span "INCLUSIONS" at bounding box center [680, 139] width 63 height 16
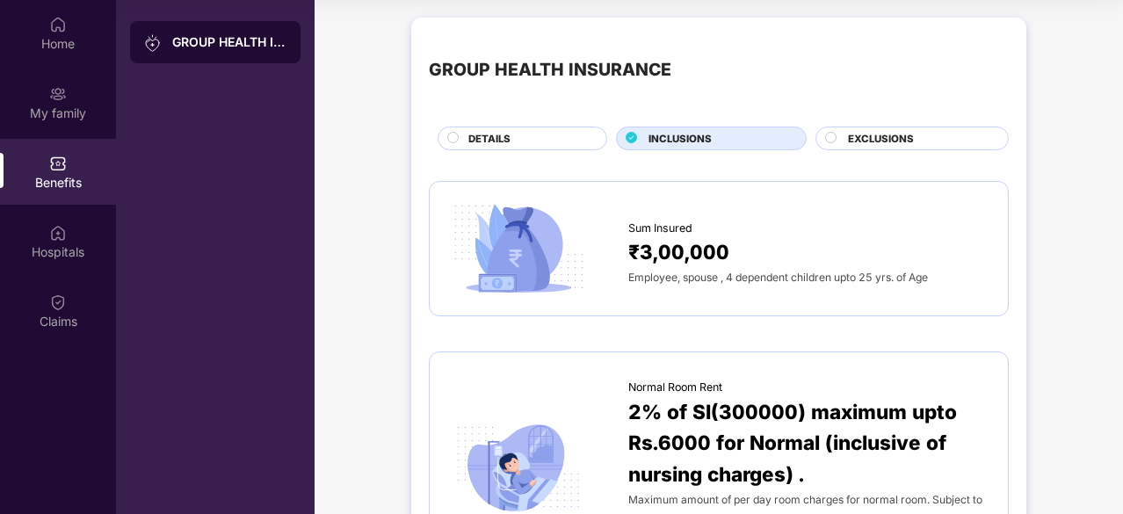
click at [863, 136] on span "EXCLUSIONS" at bounding box center [881, 139] width 66 height 16
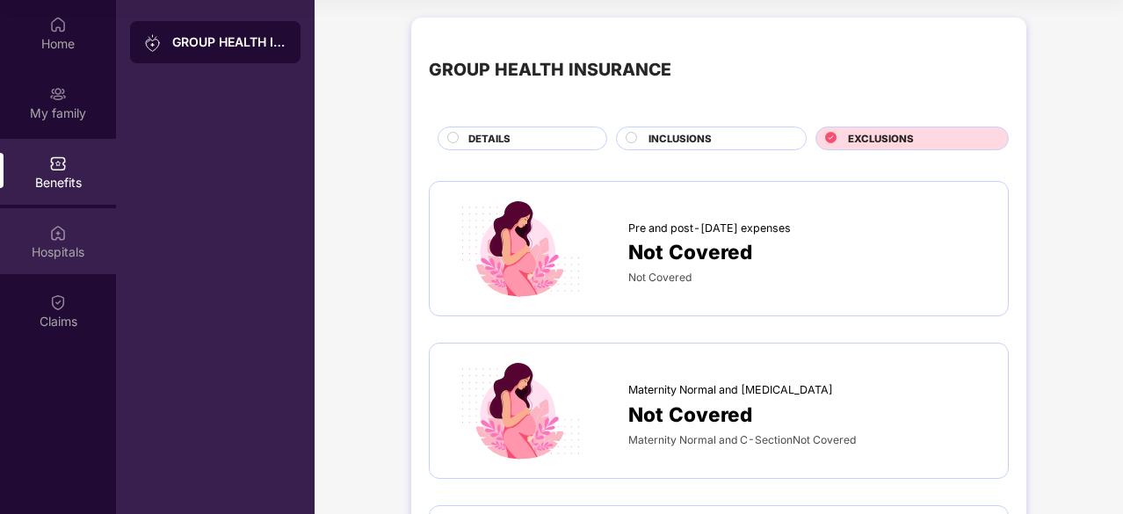
click at [66, 233] on img at bounding box center [58, 233] width 18 height 18
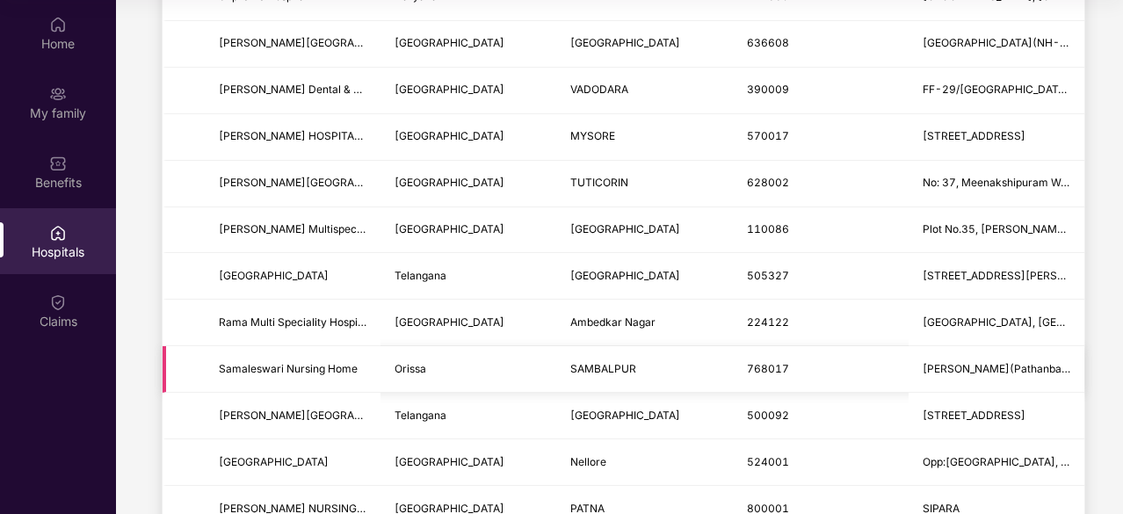
scroll to position [1464, 0]
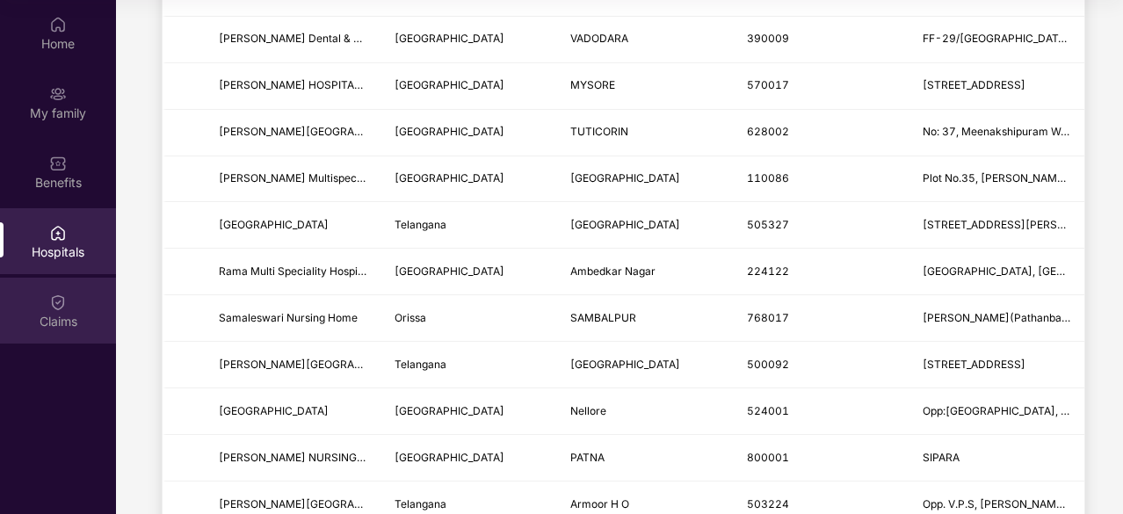
click at [66, 307] on img at bounding box center [58, 303] width 18 height 18
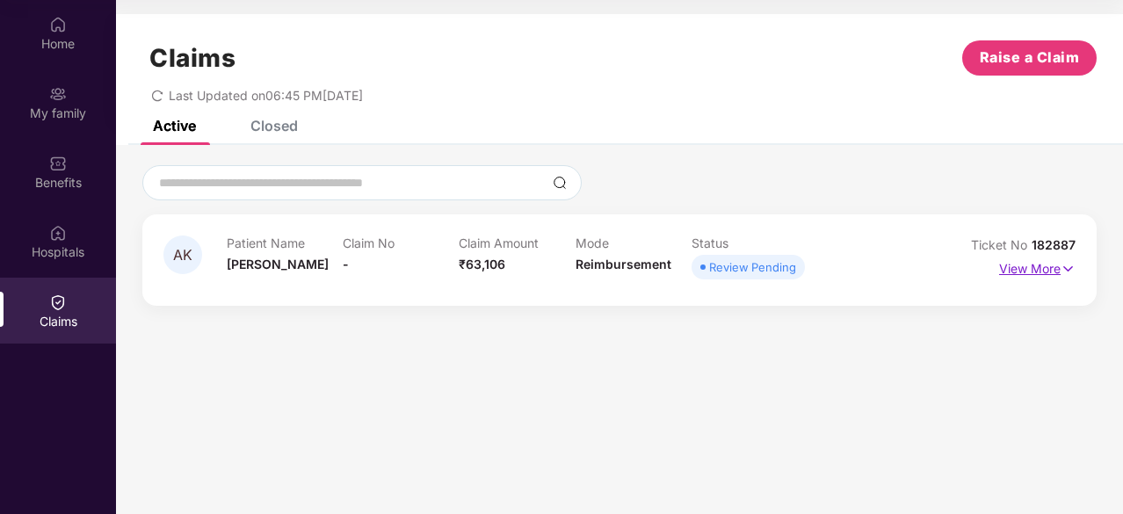
click at [1049, 266] on p "View More" at bounding box center [1037, 267] width 76 height 24
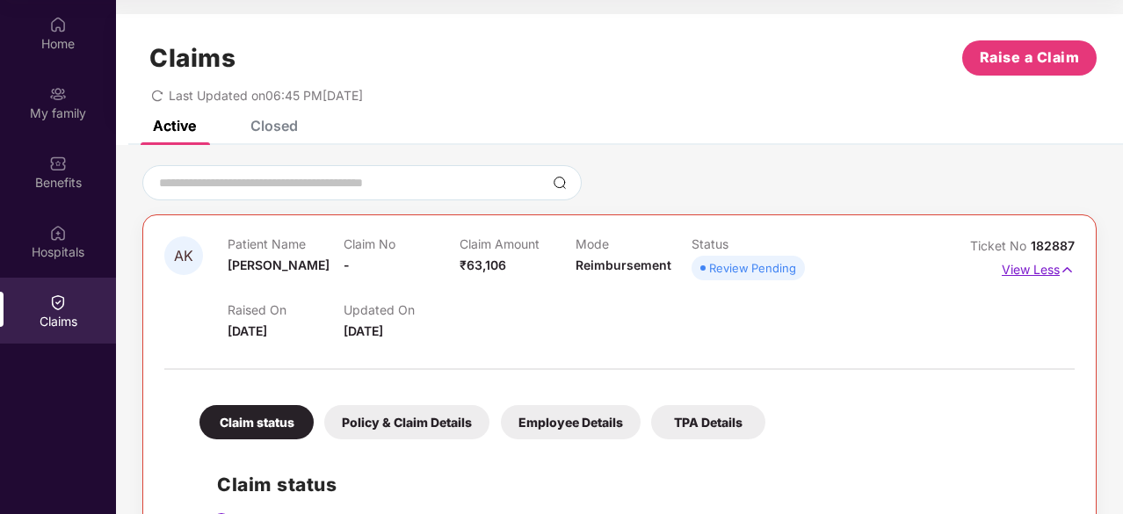
click at [1049, 266] on p "View Less" at bounding box center [1038, 268] width 73 height 24
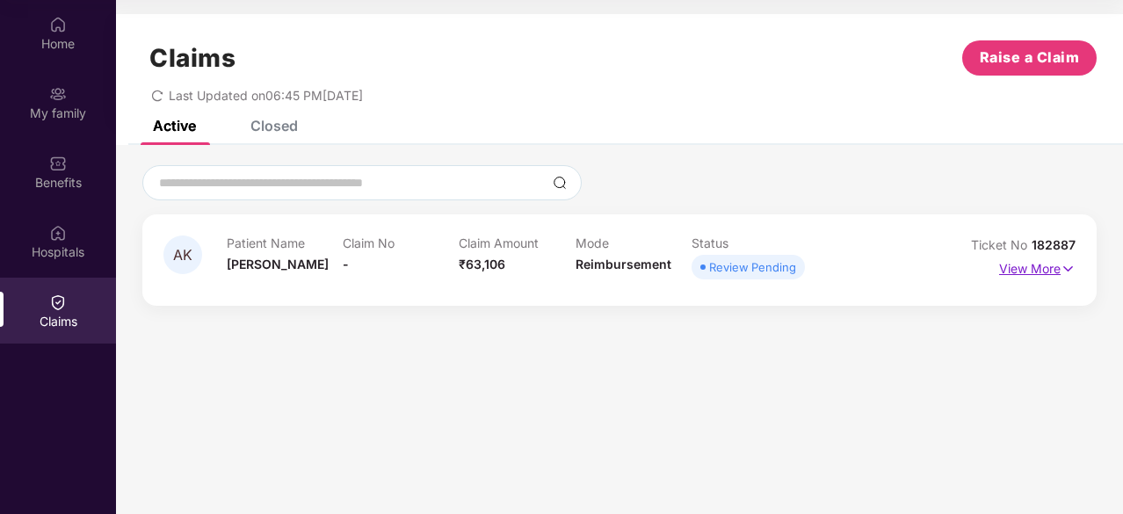
click at [1043, 269] on p "View More" at bounding box center [1037, 267] width 76 height 24
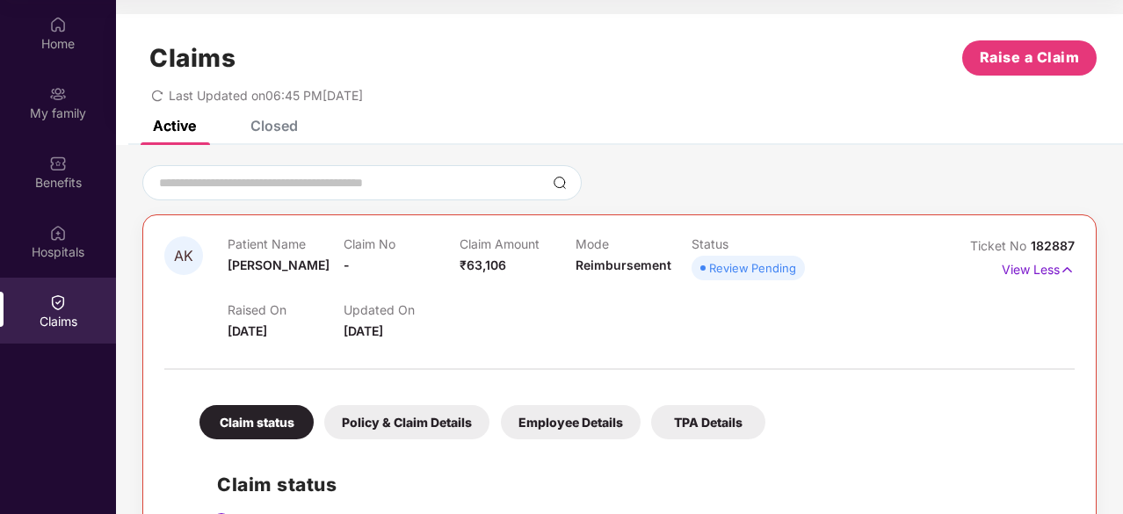
click at [160, 95] on icon "redo" at bounding box center [157, 96] width 12 height 12
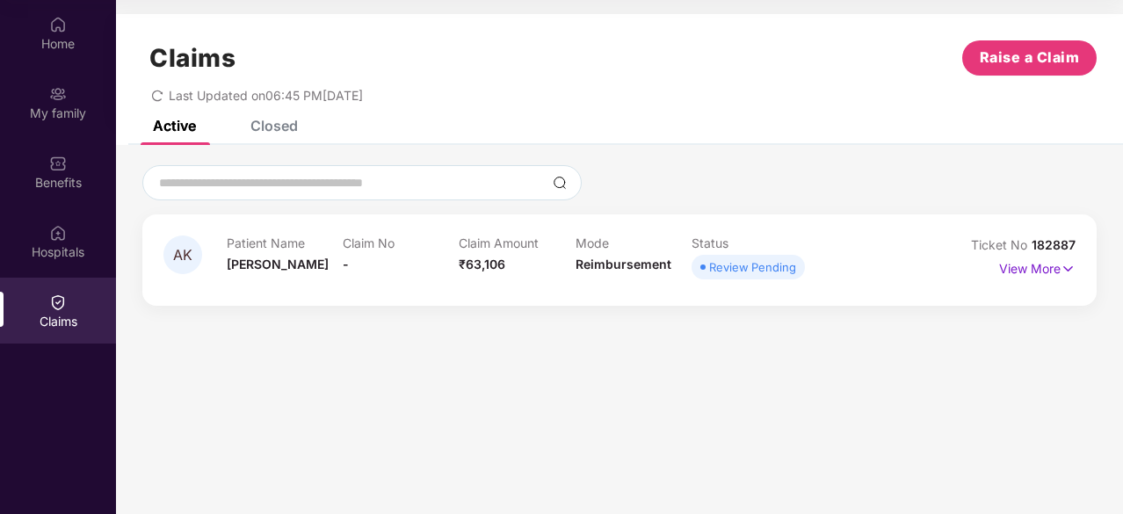
click at [162, 91] on icon "redo" at bounding box center [157, 96] width 12 height 12
click at [743, 264] on div "Review Pending" at bounding box center [752, 267] width 87 height 18
click at [737, 347] on section "Claims Raise a Claim Last Updated on 06:45 PM, 09 Oct 2025 Active Closed AK Pat…" at bounding box center [619, 257] width 1007 height 514
click at [573, 405] on section "Claims Raise a Claim Last Updated on 06:45 PM, 09 Oct 2025 Active Closed AK Pat…" at bounding box center [619, 257] width 1007 height 514
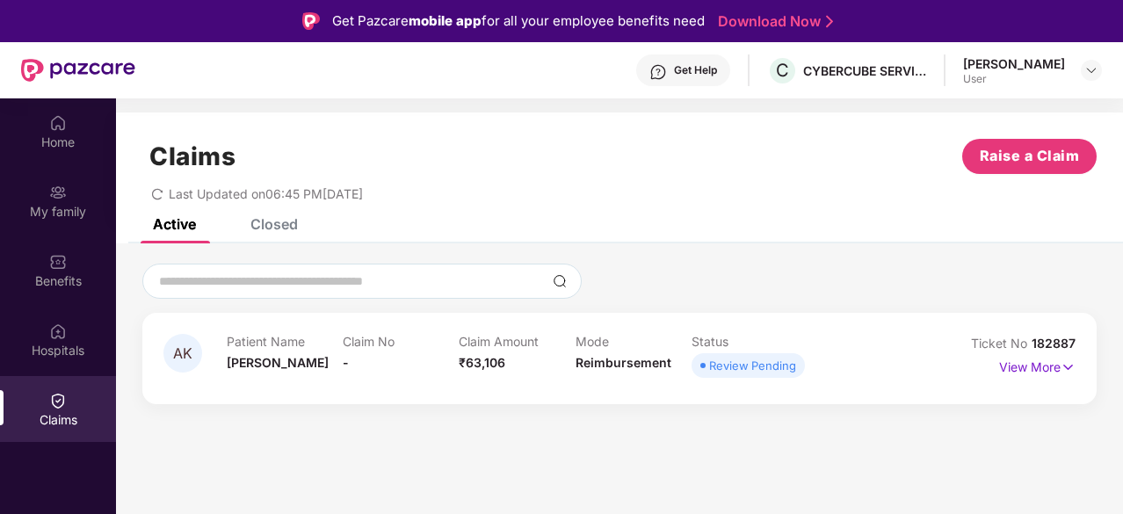
click at [1079, 81] on div "Ashish Kumar User" at bounding box center [1032, 70] width 139 height 31
click at [1088, 72] on img at bounding box center [1092, 70] width 14 height 14
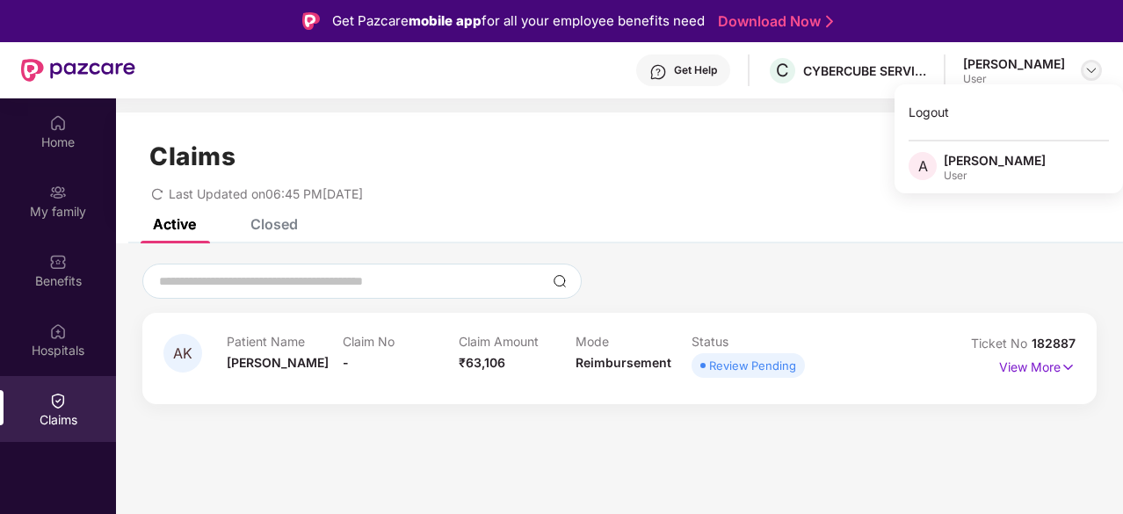
click at [1088, 72] on img at bounding box center [1092, 70] width 14 height 14
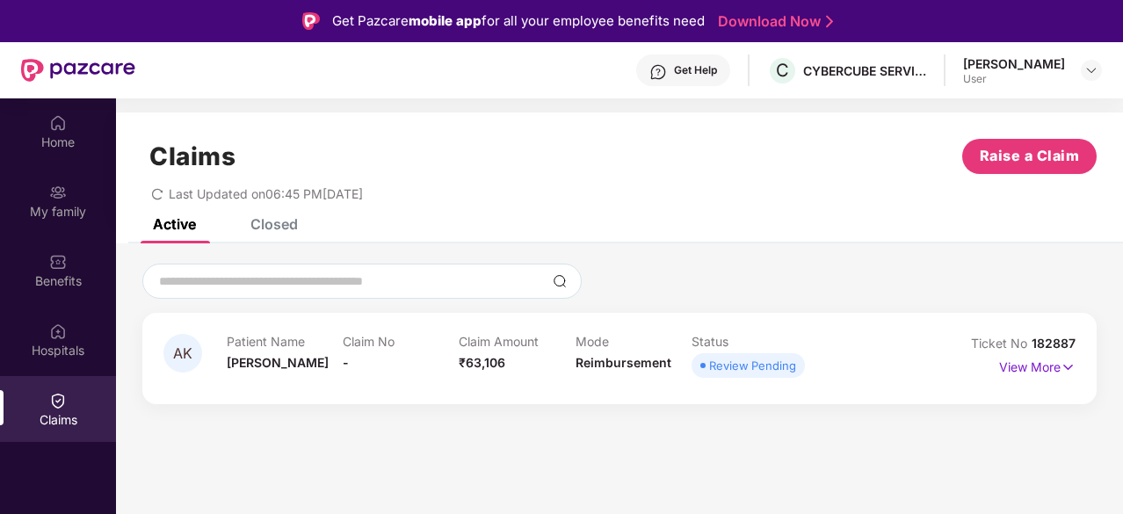
click at [715, 63] on div "Get Help" at bounding box center [695, 70] width 43 height 14
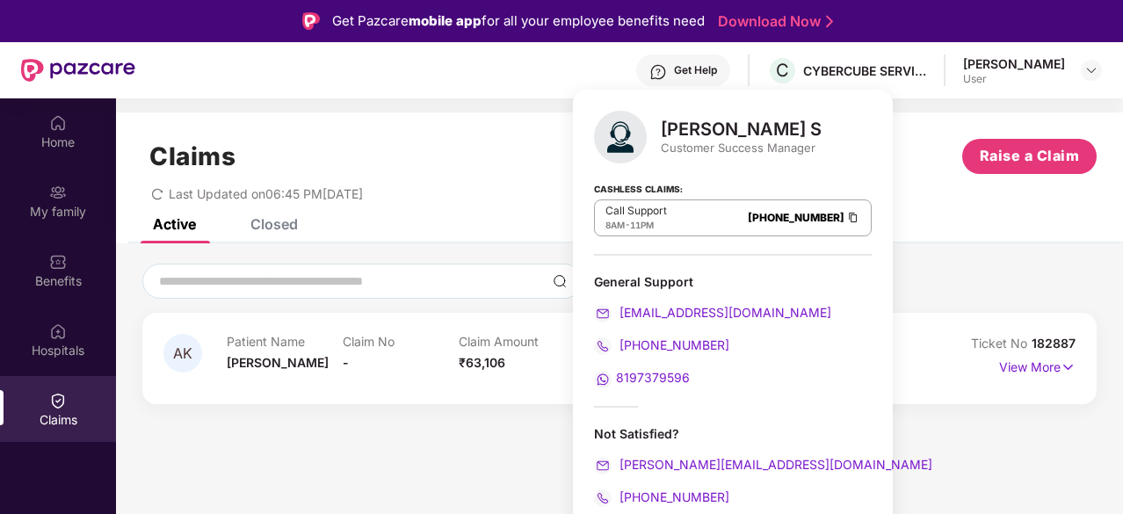
scroll to position [98, 0]
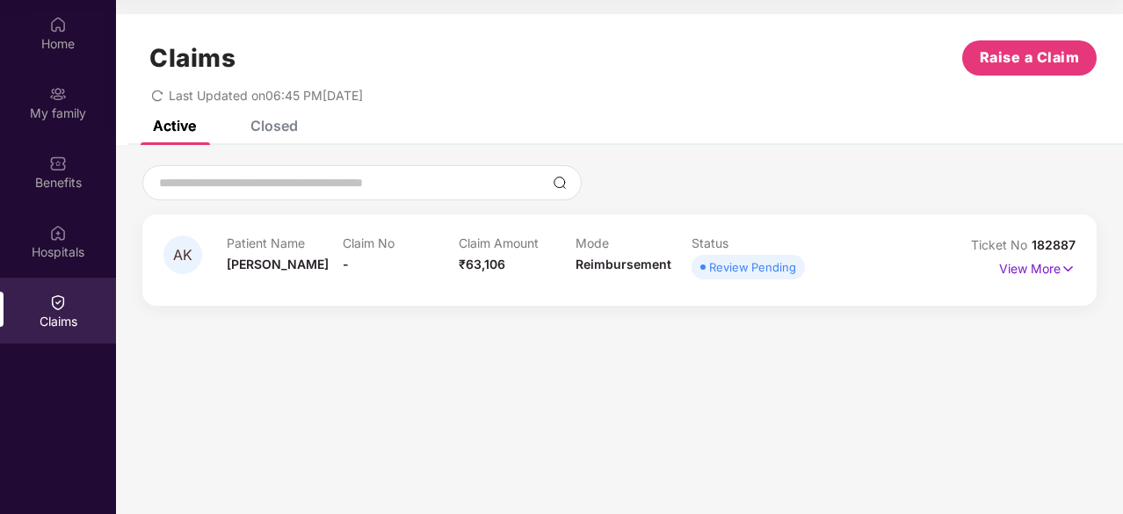
click at [424, 301] on div "AK Patient Name Ashish Kumar Claim No - Claim Amount ₹63,106 Mode Reimbursement…" at bounding box center [619, 259] width 954 height 91
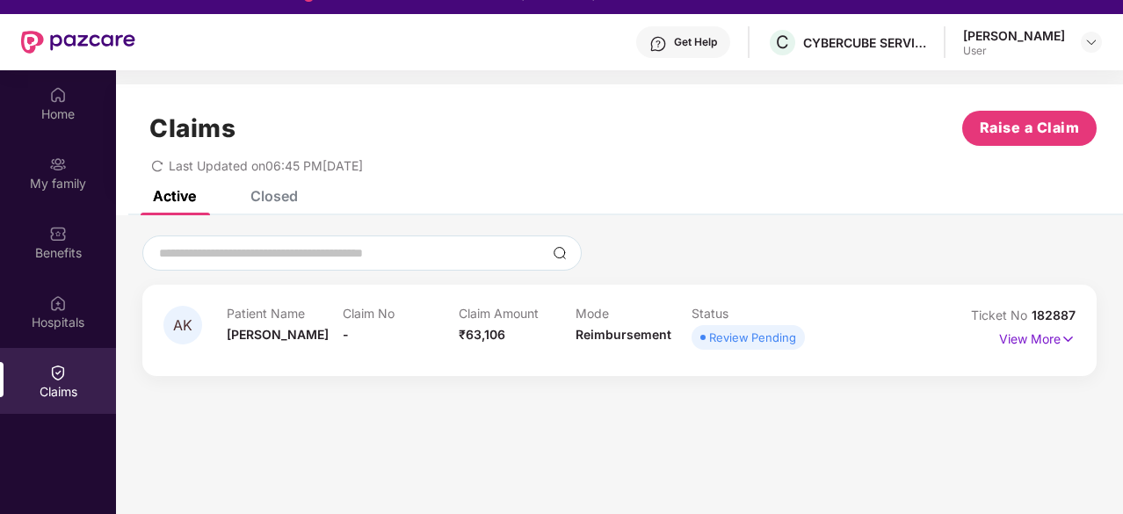
scroll to position [0, 0]
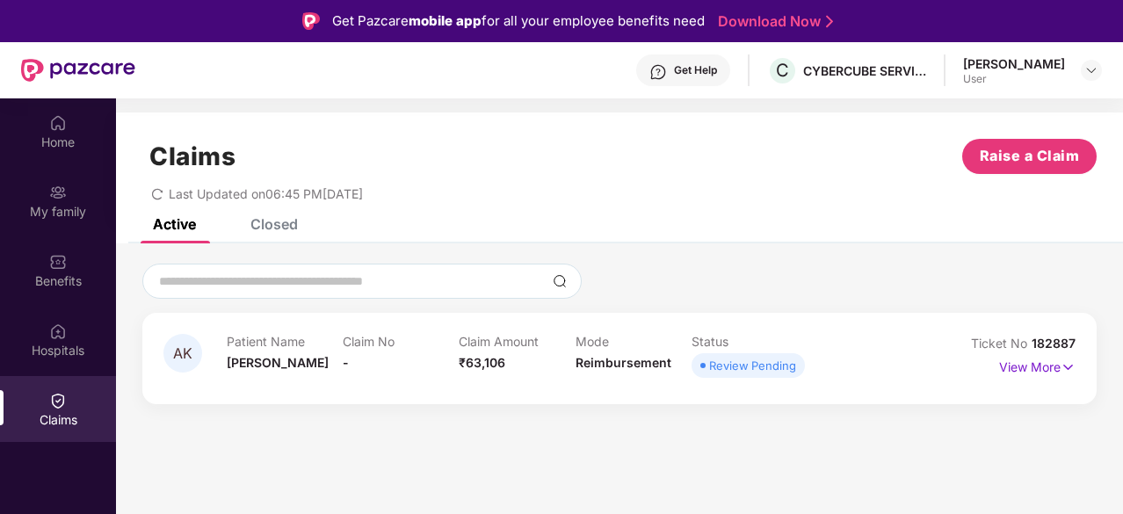
click at [667, 63] on img at bounding box center [659, 72] width 18 height 18
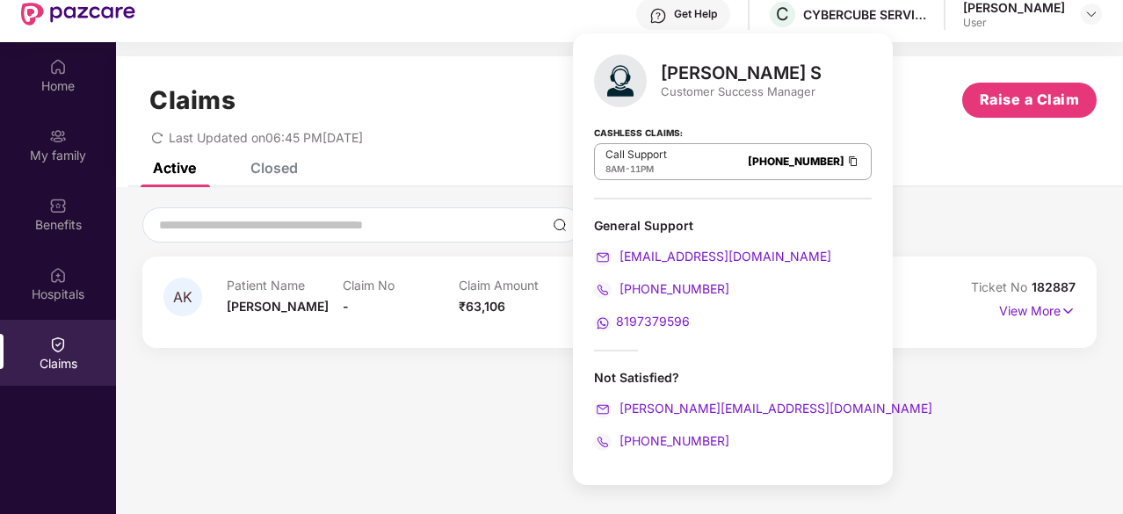
scroll to position [98, 0]
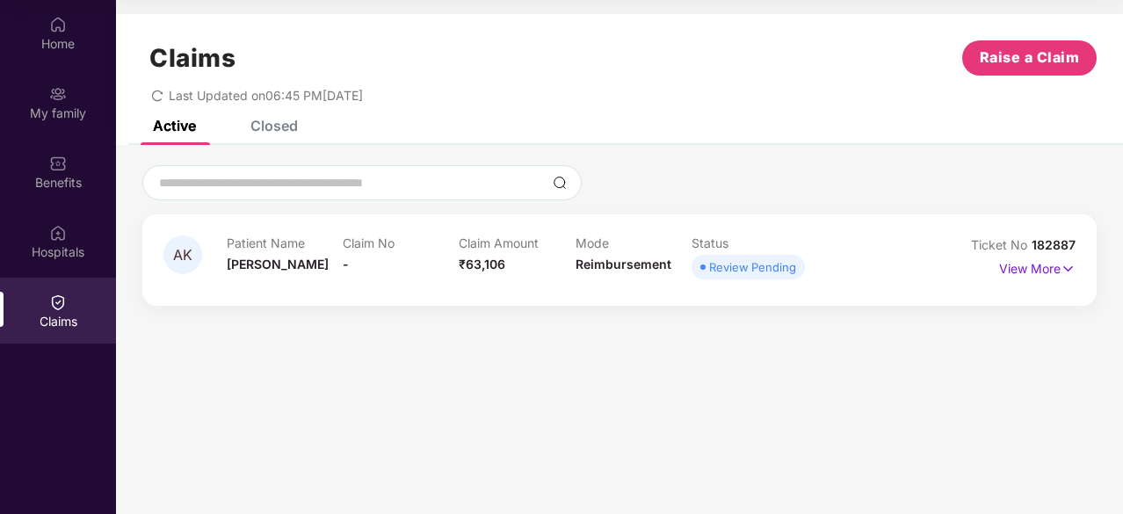
click at [882, 171] on div at bounding box center [619, 182] width 954 height 35
drag, startPoint x: 170, startPoint y: 92, endPoint x: 419, endPoint y: 99, distance: 249.7
click at [419, 99] on div "Last Updated on 06:45 PM, 09 Oct 2025" at bounding box center [619, 89] width 954 height 27
click at [627, 324] on section "Claims Raise a Claim Last Updated on 06:45 PM, 09 Oct 2025 Active Closed AK Pat…" at bounding box center [619, 257] width 1007 height 514
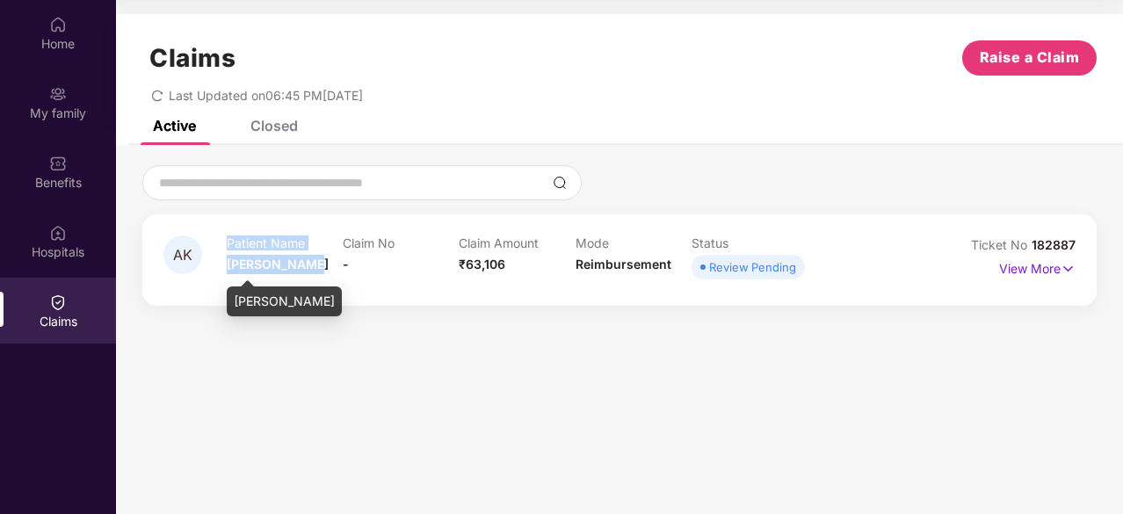
drag, startPoint x: 225, startPoint y: 236, endPoint x: 308, endPoint y: 259, distance: 85.7
click at [308, 259] on div "AK Patient Name Ashish Kumar Claim No - Claim Amount ₹63,106 Mode Reimbursement…" at bounding box center [543, 260] width 760 height 48
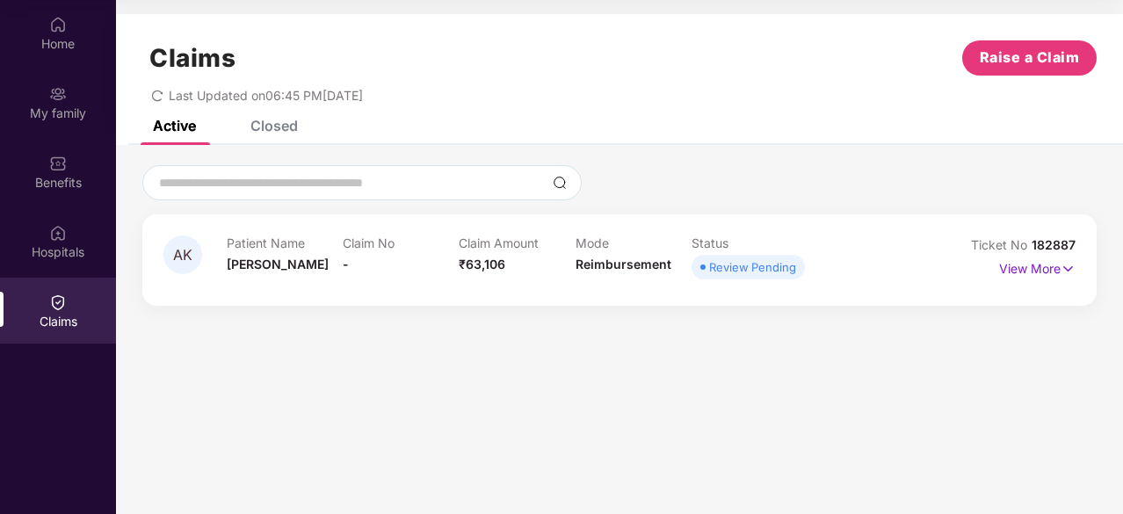
click at [371, 356] on section "Claims Raise a Claim Last Updated on 06:45 PM, 09 Oct 2025 Active Closed AK Pat…" at bounding box center [619, 257] width 1007 height 514
click at [658, 425] on section "Claims Raise a Claim Last Updated on 06:45 PM, 09 Oct 2025 Active Closed AK Pat…" at bounding box center [619, 257] width 1007 height 514
